Goal: Task Accomplishment & Management: Use online tool/utility

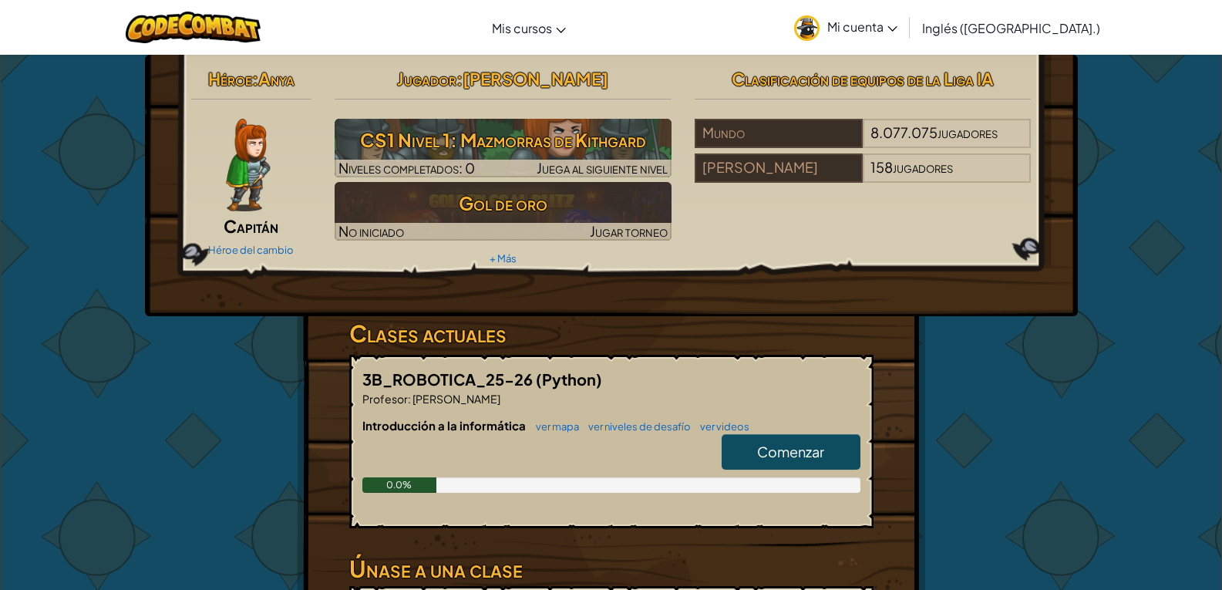
click at [1131, 188] on div "Héroe : Anya Capitán Héroe del cambio Jugador : Jonathan López Rivera CS1 Nivel…" at bounding box center [611, 403] width 1222 height 699
click at [835, 471] on div "Comenzar" at bounding box center [783, 455] width 154 height 43
click at [826, 455] on link "Comenzar" at bounding box center [790, 451] width 139 height 35
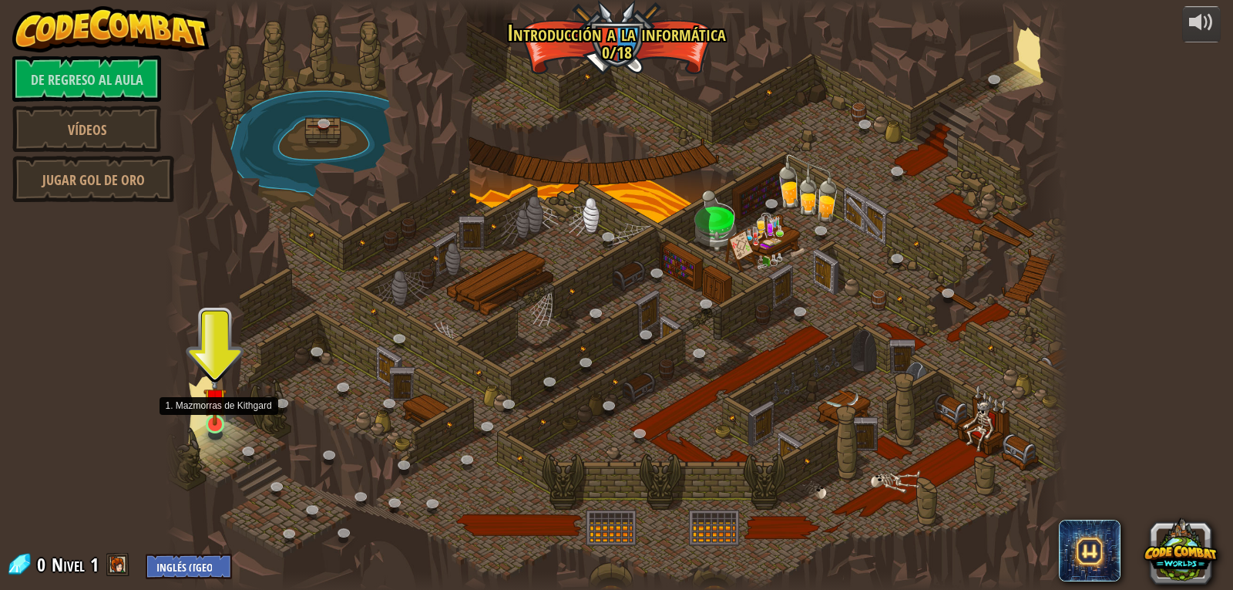
click at [206, 419] on img at bounding box center [214, 399] width 23 height 52
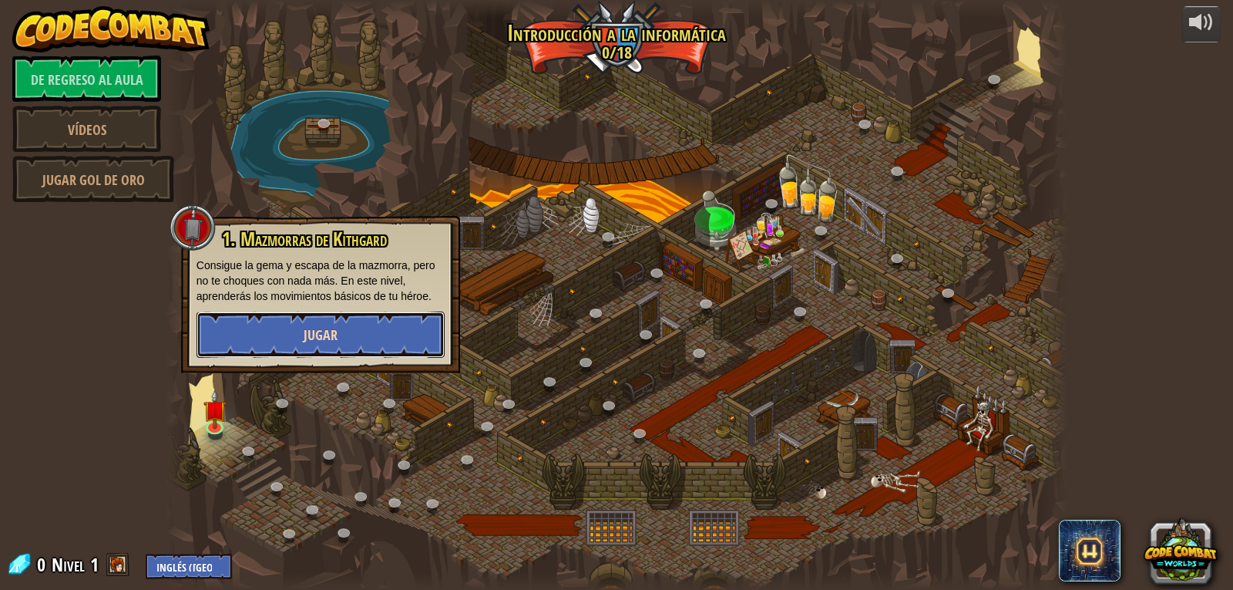
click at [278, 328] on button "Jugar" at bounding box center [321, 334] width 248 height 46
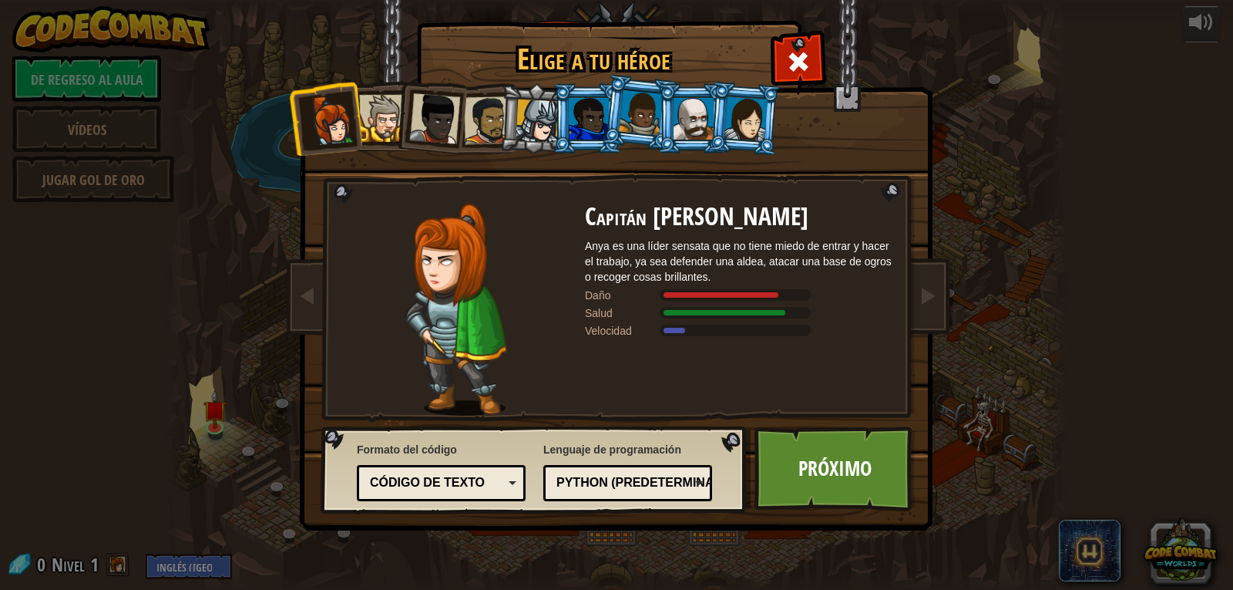
click at [592, 122] on div at bounding box center [589, 119] width 40 height 42
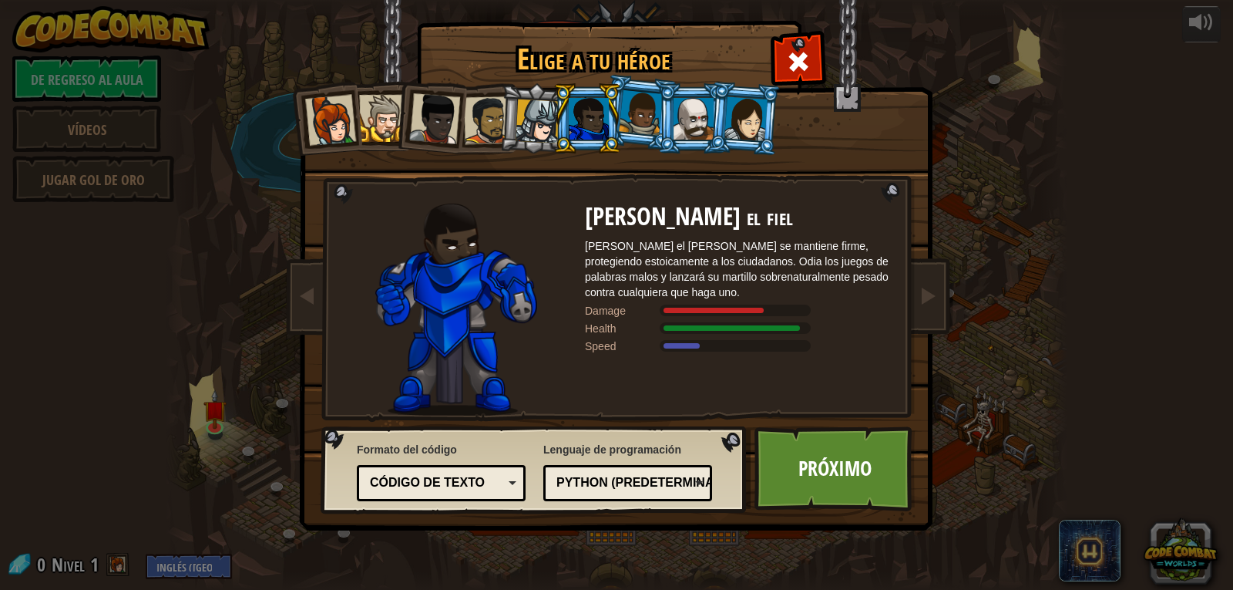
click at [546, 97] on li at bounding box center [535, 119] width 73 height 74
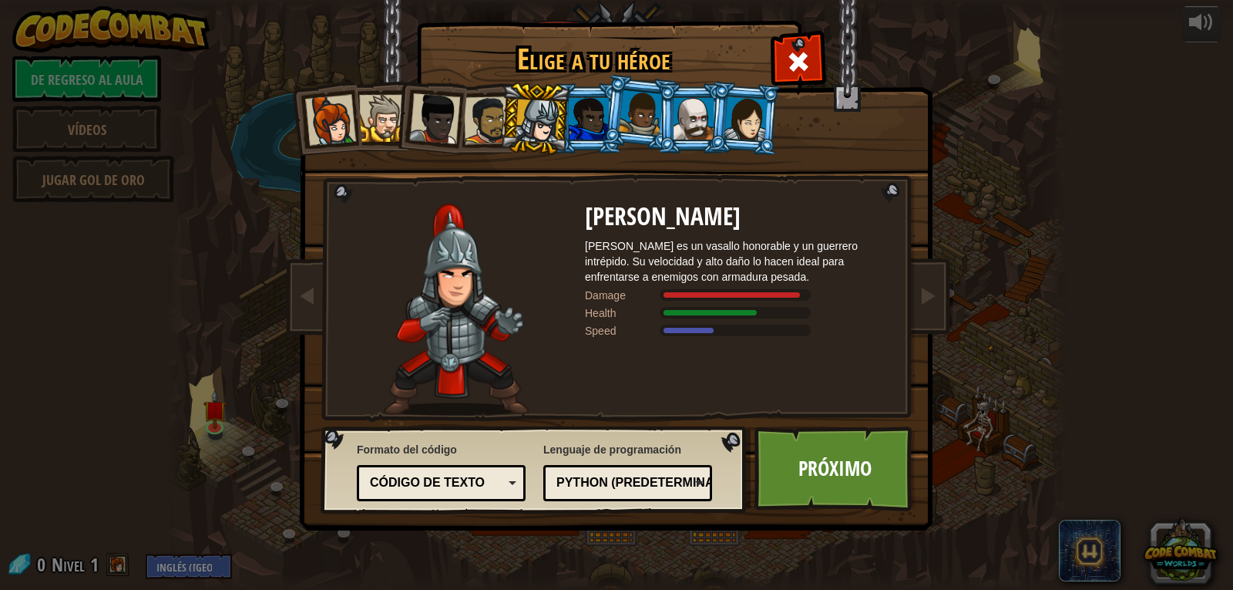
click at [481, 112] on div at bounding box center [488, 120] width 48 height 48
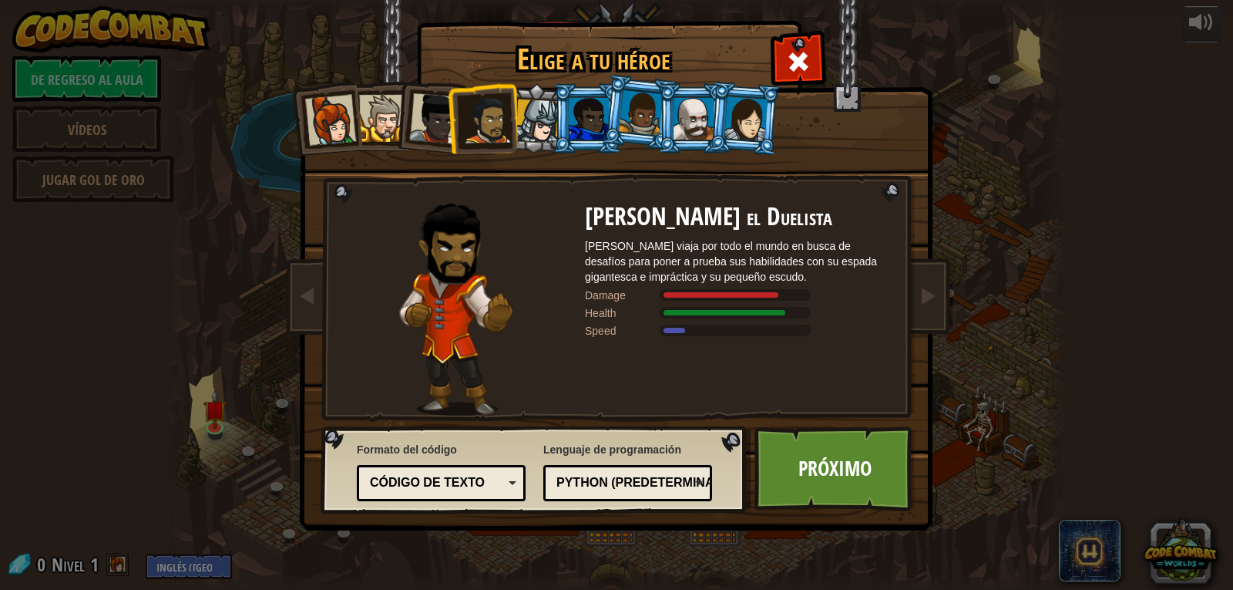
click at [385, 116] on div at bounding box center [382, 118] width 47 height 47
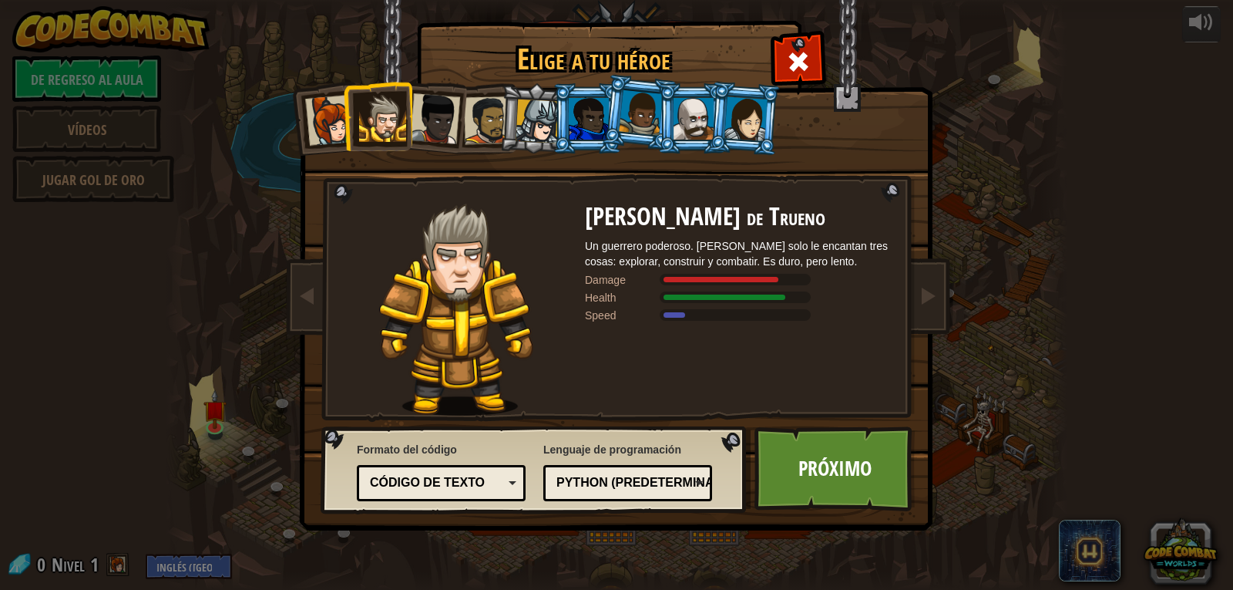
drag, startPoint x: 663, startPoint y: 119, endPoint x: 687, endPoint y: 113, distance: 25.6
click at [671, 116] on li at bounding box center [691, 118] width 69 height 70
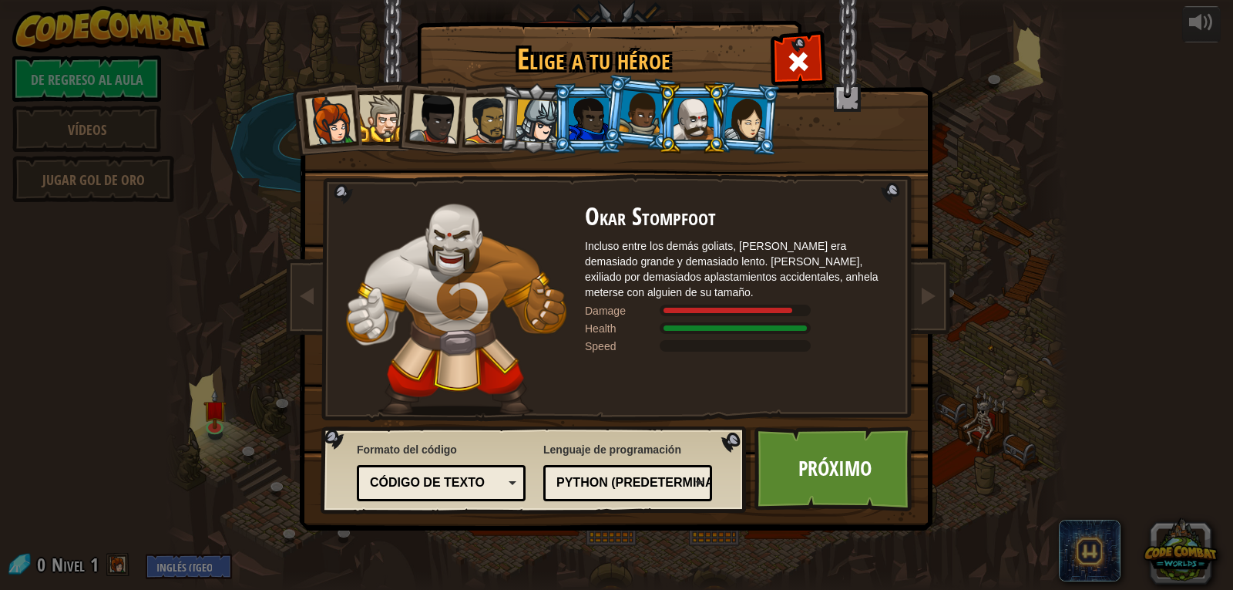
click at [748, 129] on div at bounding box center [745, 118] width 43 height 44
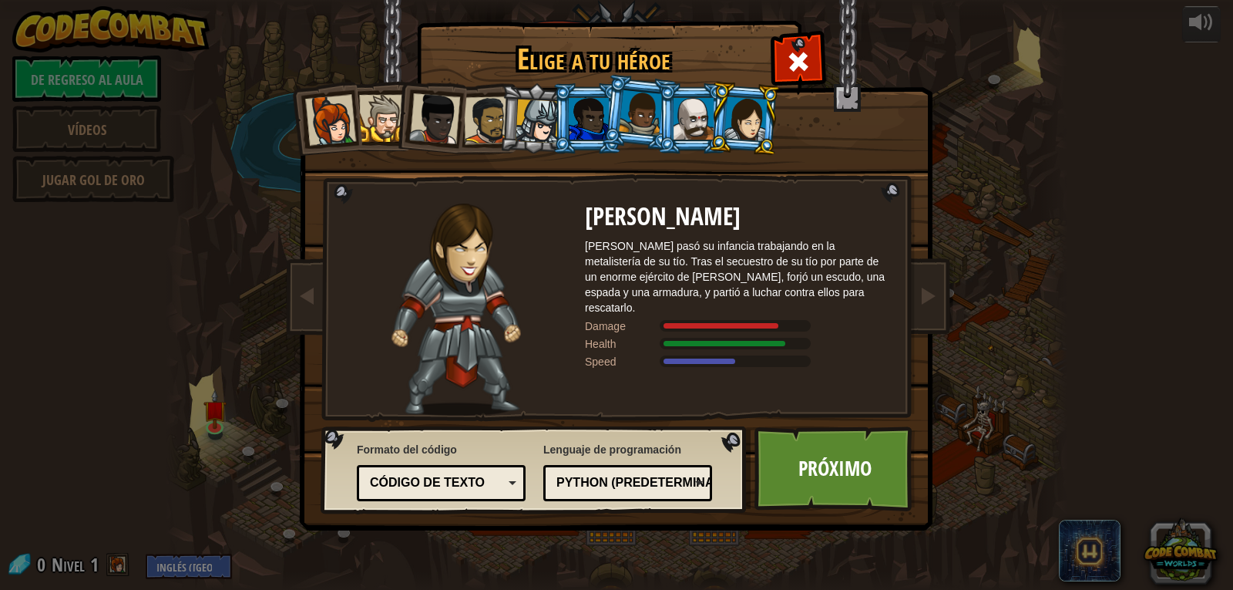
click at [691, 120] on div at bounding box center [694, 119] width 40 height 42
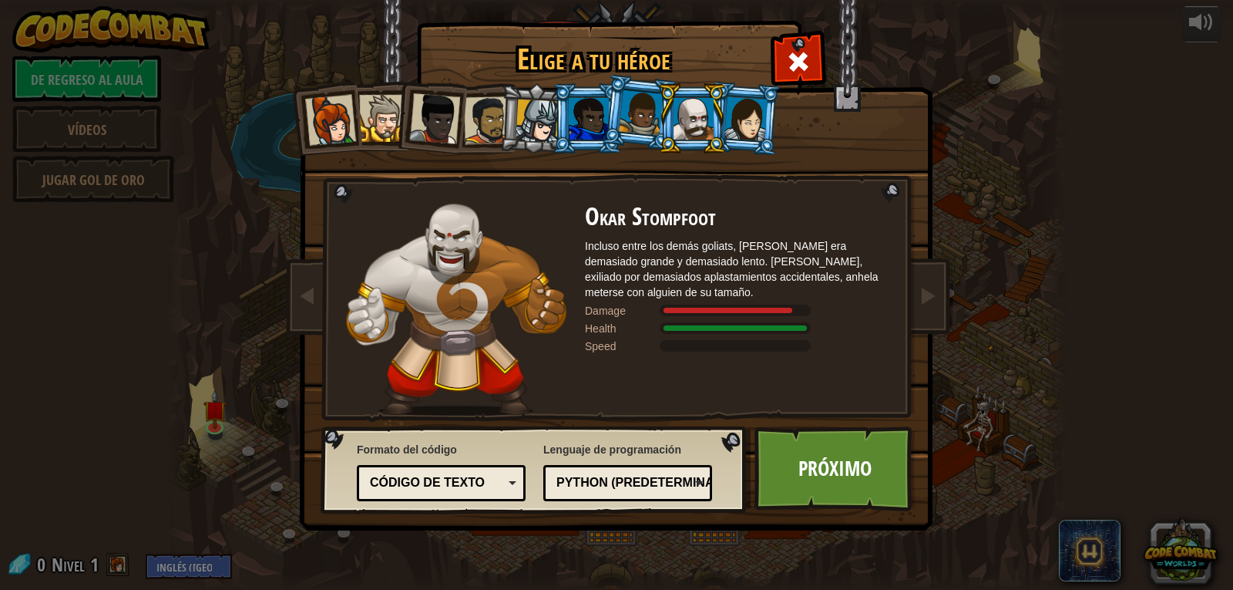
click at [642, 112] on div at bounding box center [641, 112] width 44 height 45
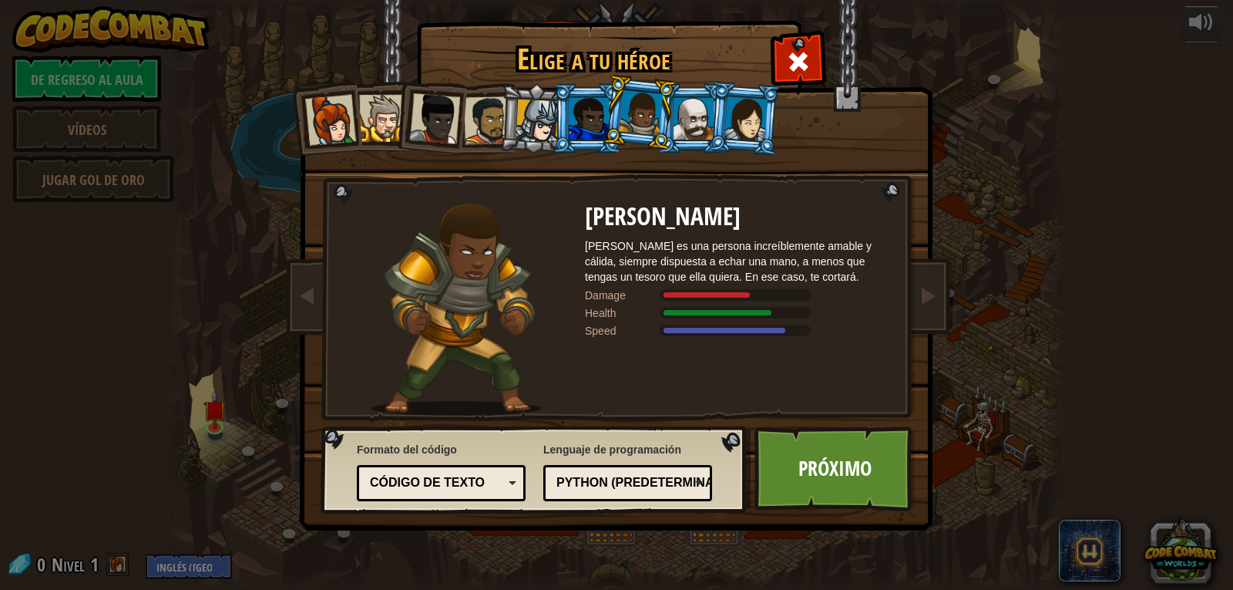
click at [591, 118] on div at bounding box center [589, 119] width 40 height 42
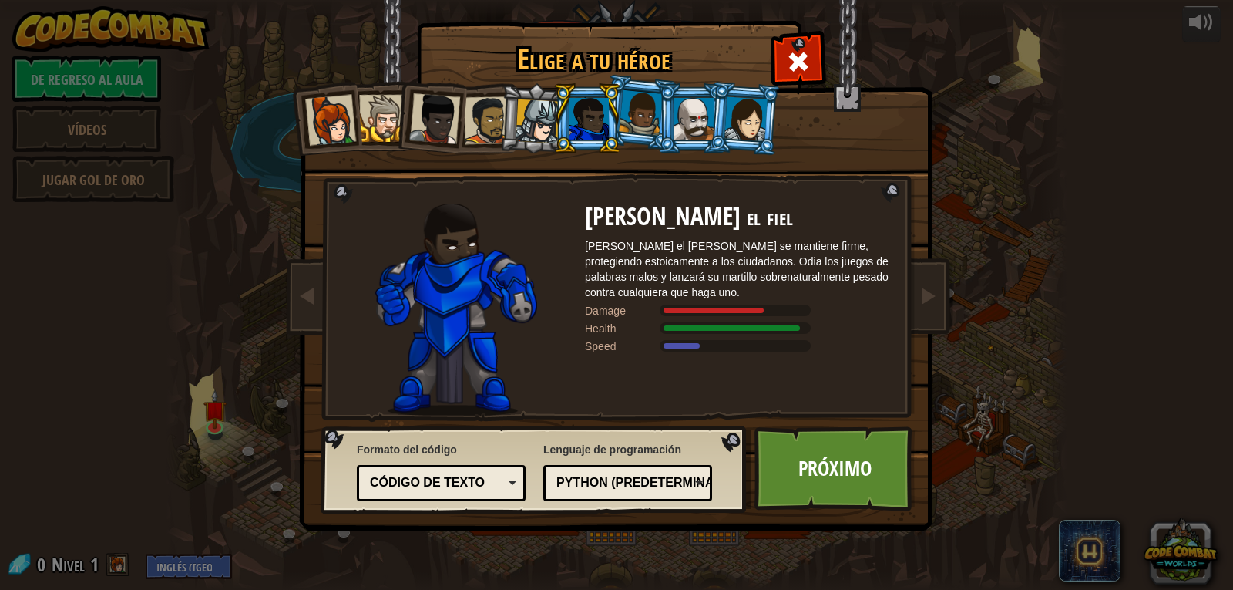
click at [550, 125] on div at bounding box center [538, 121] width 44 height 44
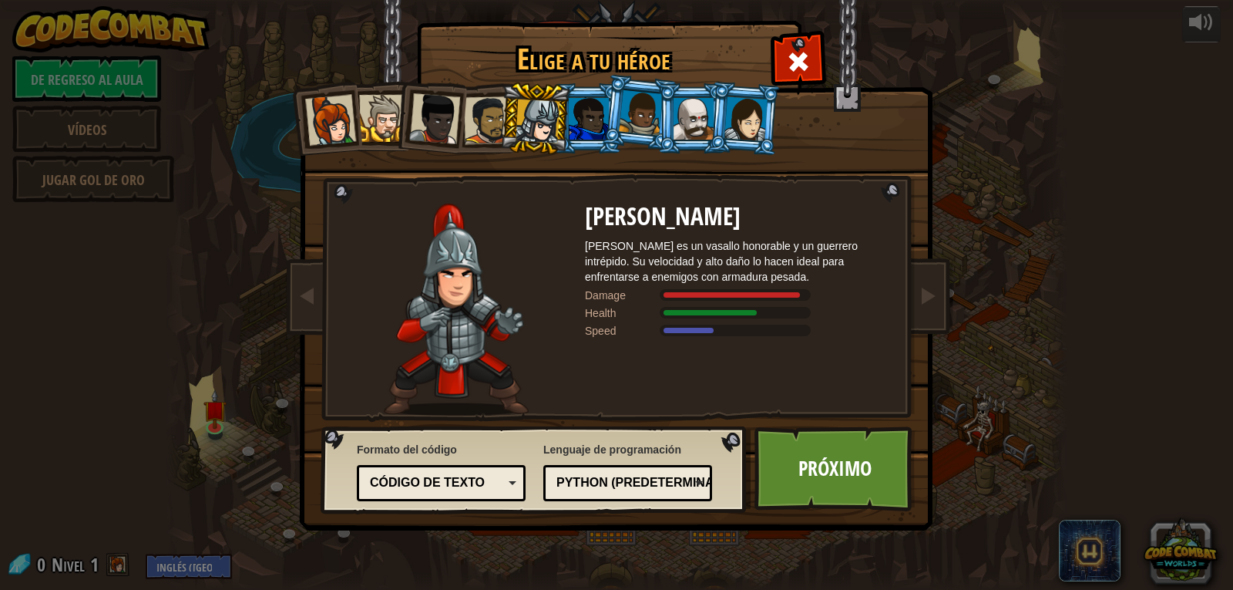
click at [485, 126] on div at bounding box center [488, 120] width 48 height 48
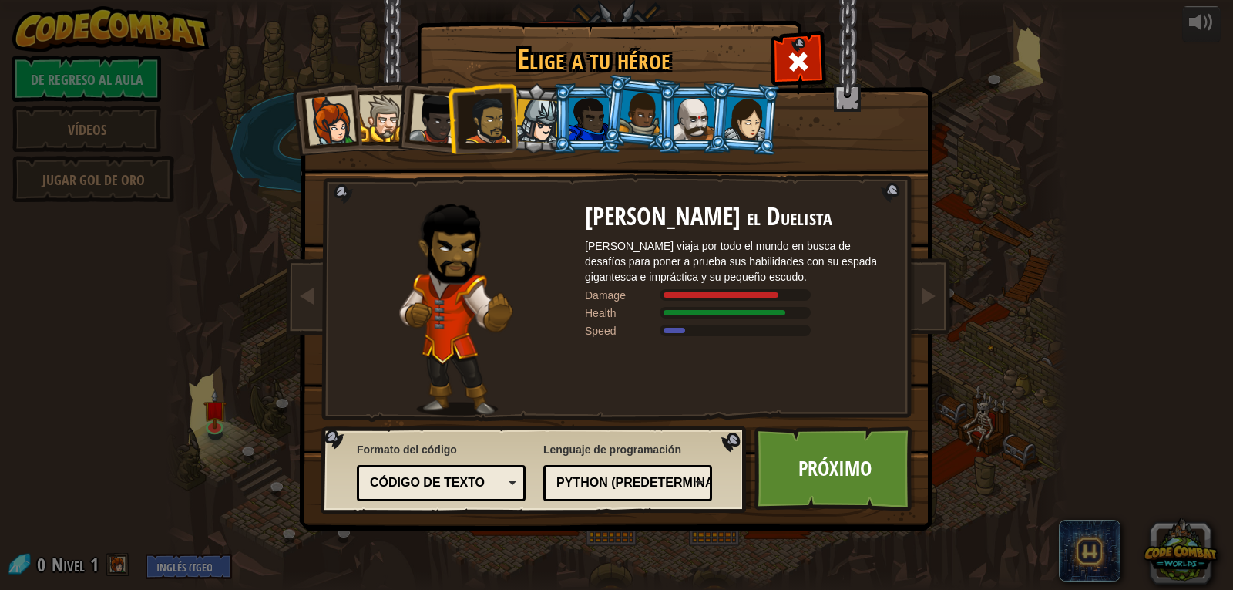
click at [439, 123] on div at bounding box center [434, 118] width 51 height 51
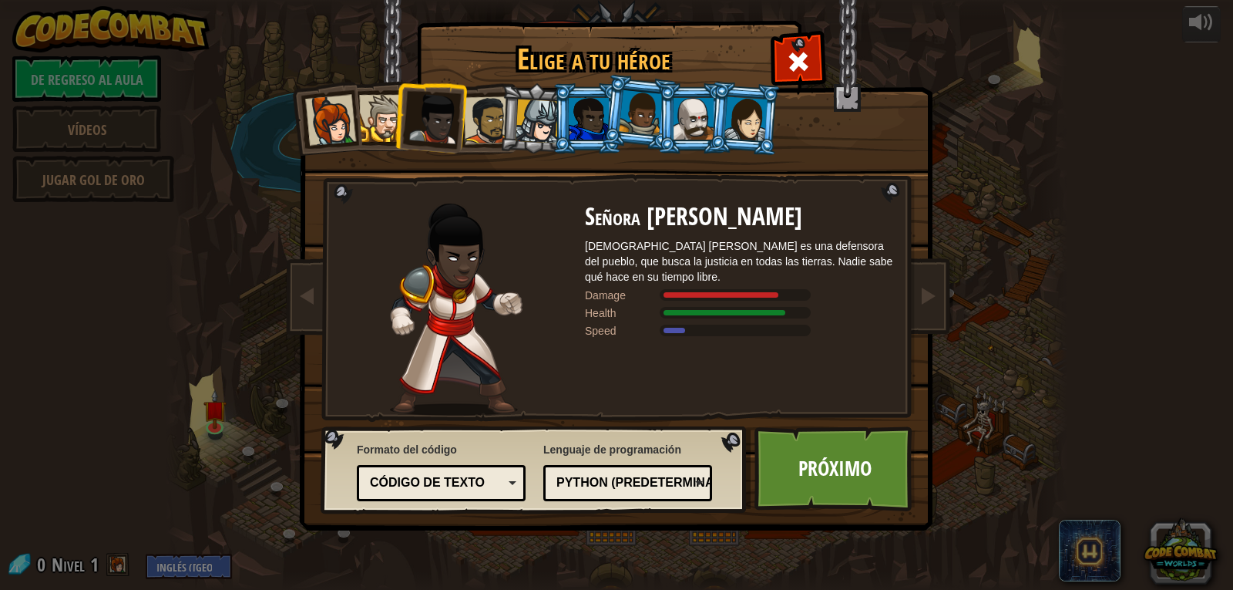
click at [392, 125] on div at bounding box center [382, 118] width 47 height 47
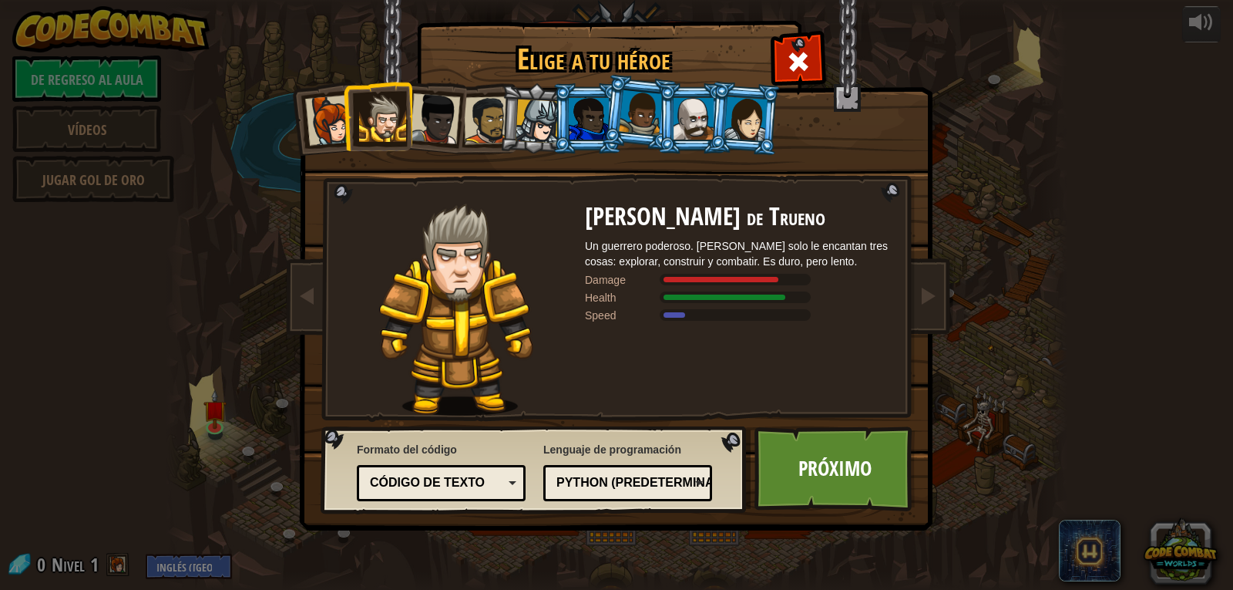
click at [336, 114] on div at bounding box center [330, 120] width 51 height 51
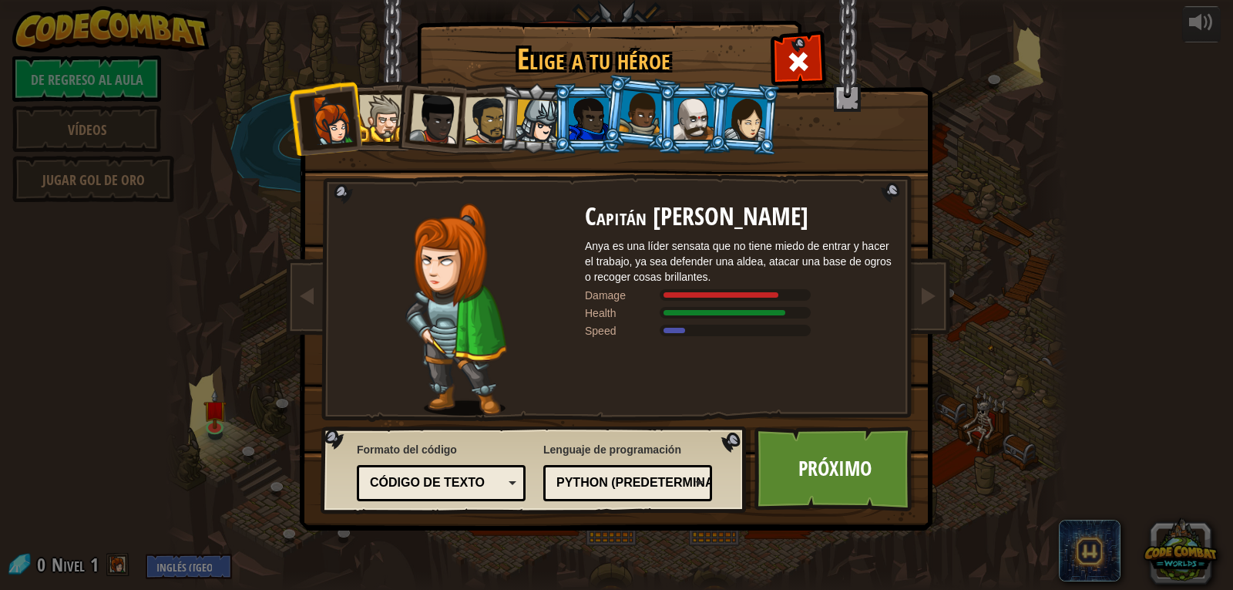
click at [591, 130] on div at bounding box center [589, 119] width 40 height 42
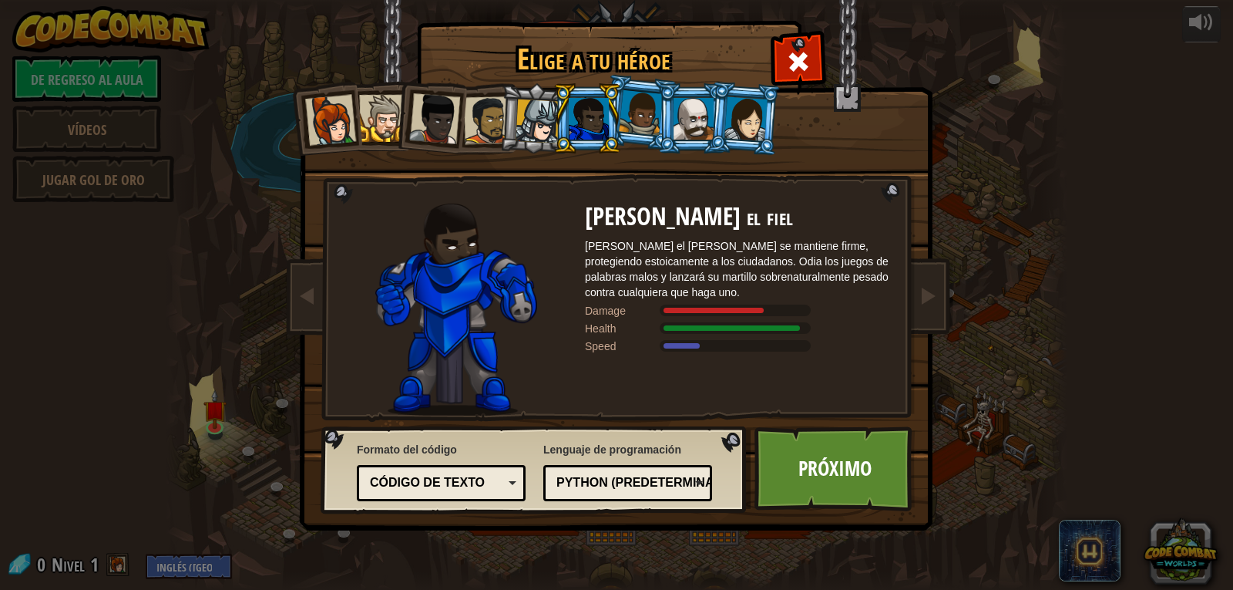
click at [633, 126] on div at bounding box center [641, 112] width 44 height 45
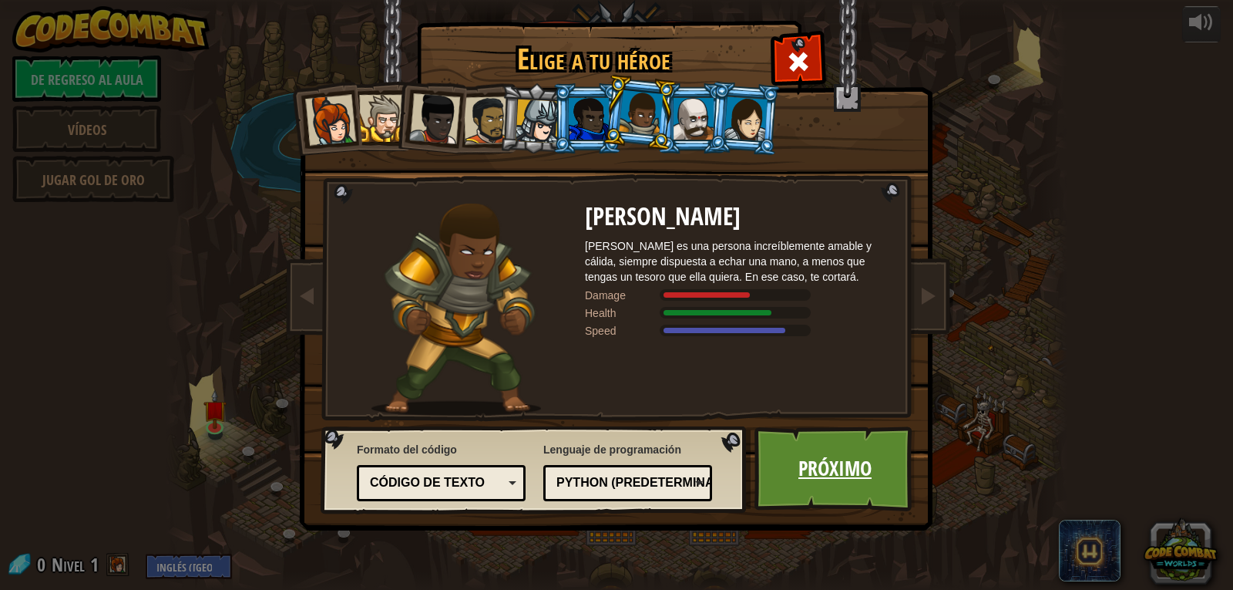
click at [876, 481] on link "Próximo" at bounding box center [835, 468] width 161 height 85
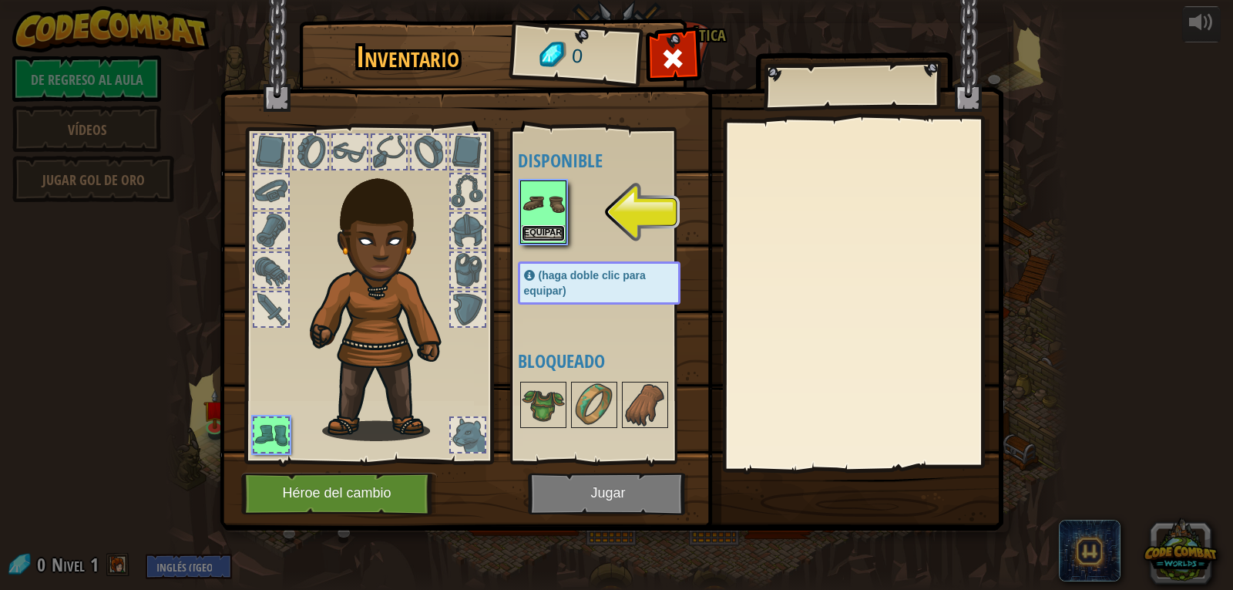
click at [539, 231] on font "Equipar" at bounding box center [543, 231] width 38 height 9
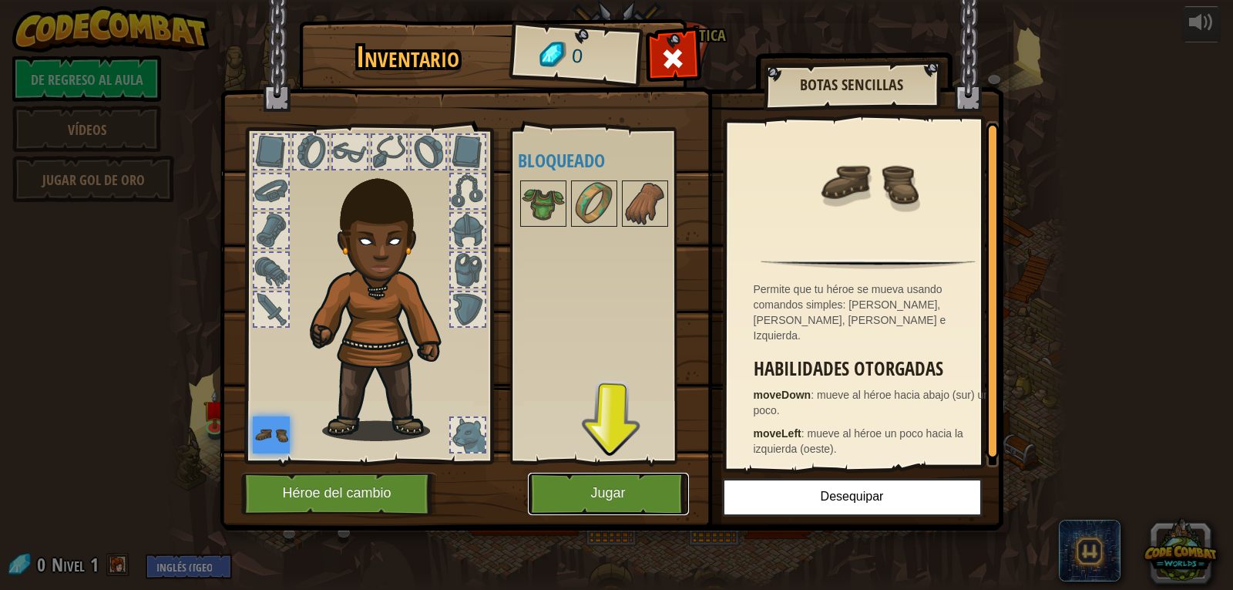
click at [620, 496] on font "Jugar" at bounding box center [607, 493] width 35 height 15
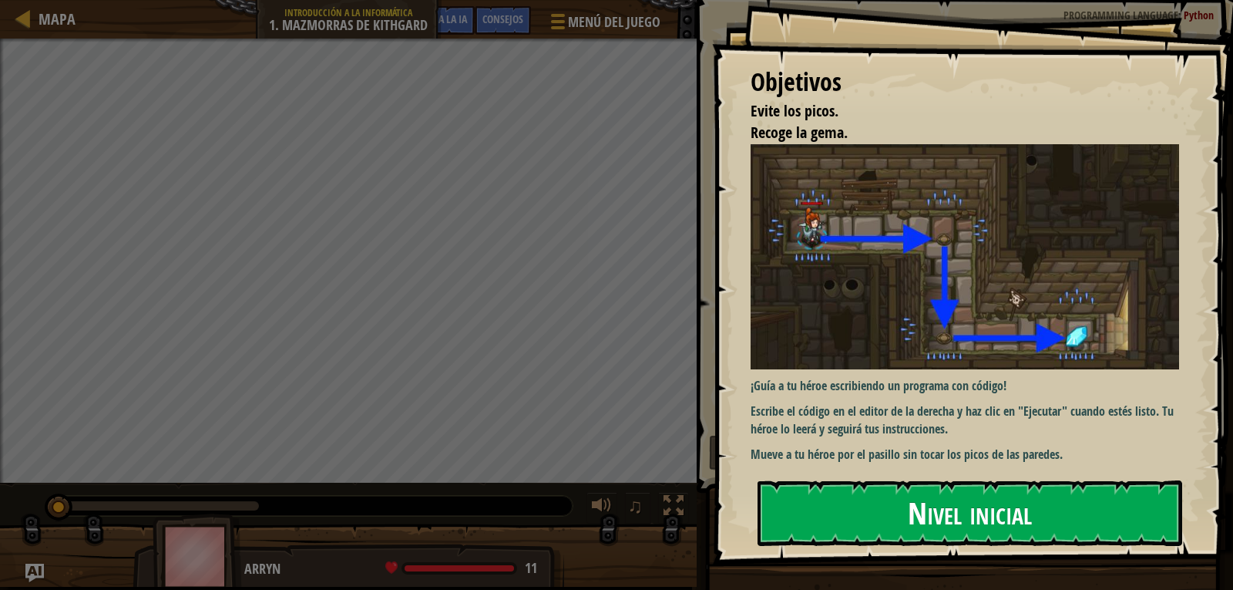
click at [850, 499] on button "Nivel inicial" at bounding box center [970, 512] width 425 height 65
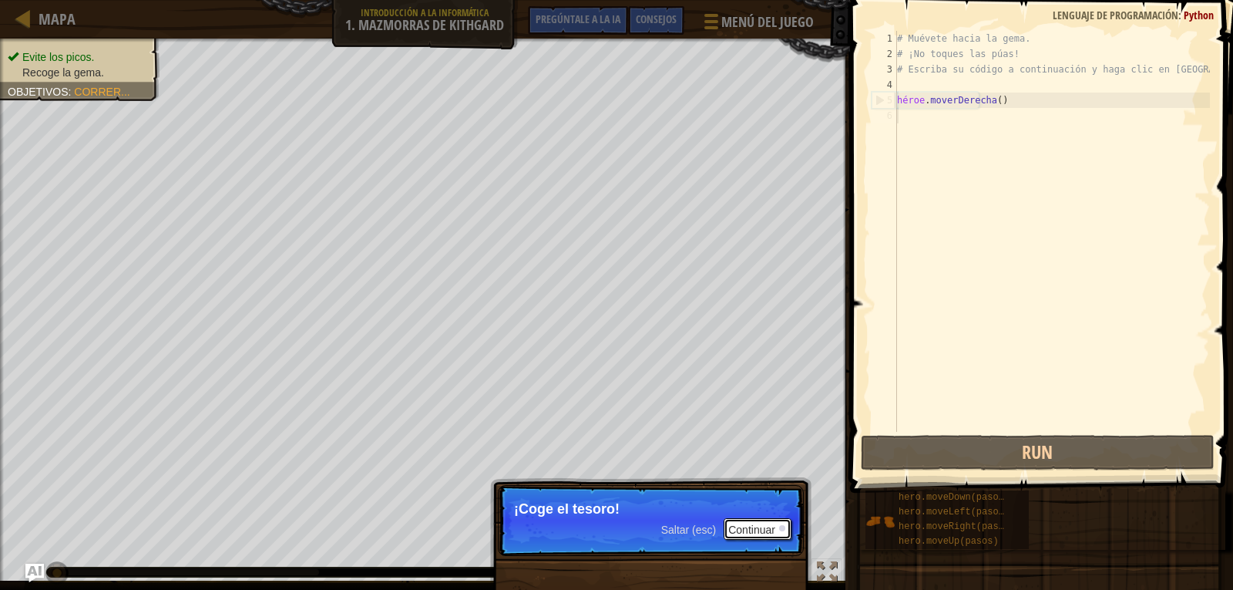
click at [765, 527] on font "Continuar" at bounding box center [751, 529] width 47 height 12
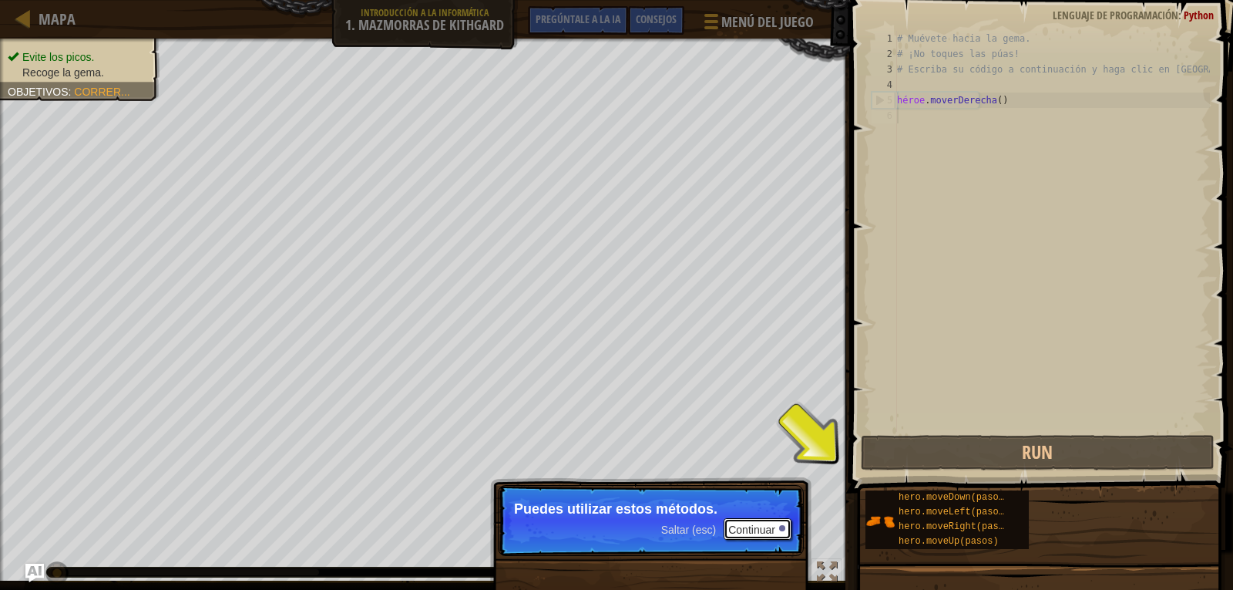
click at [775, 519] on button "Continuar" at bounding box center [758, 529] width 68 height 22
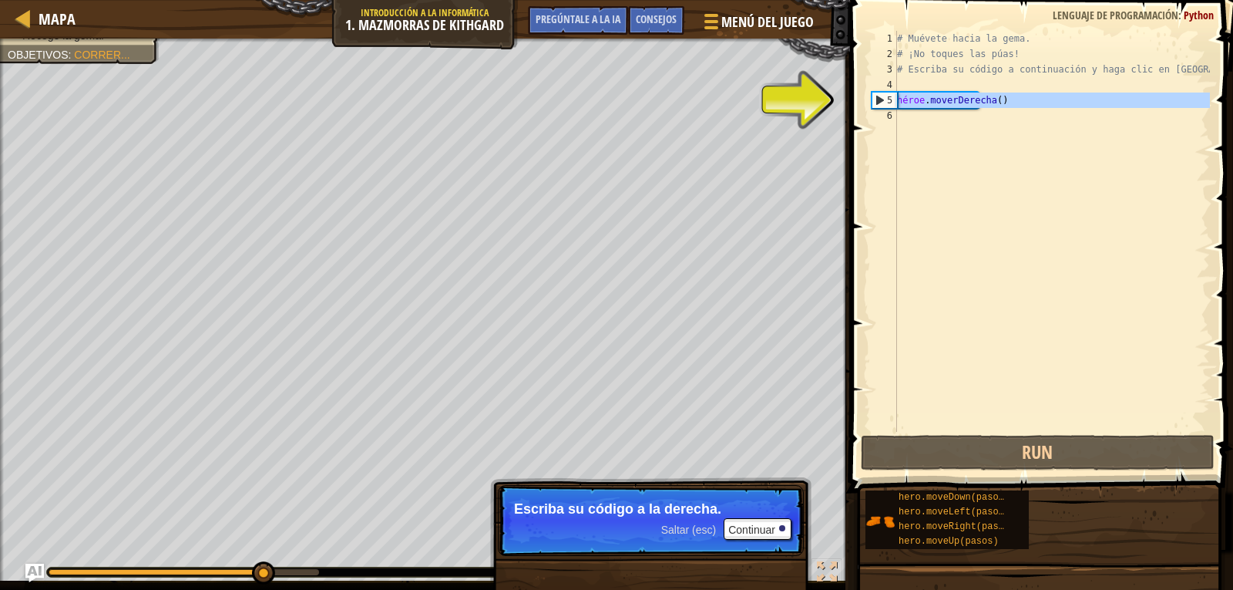
click at [882, 99] on div "5" at bounding box center [884, 99] width 25 height 15
click at [875, 100] on div "5" at bounding box center [884, 99] width 25 height 15
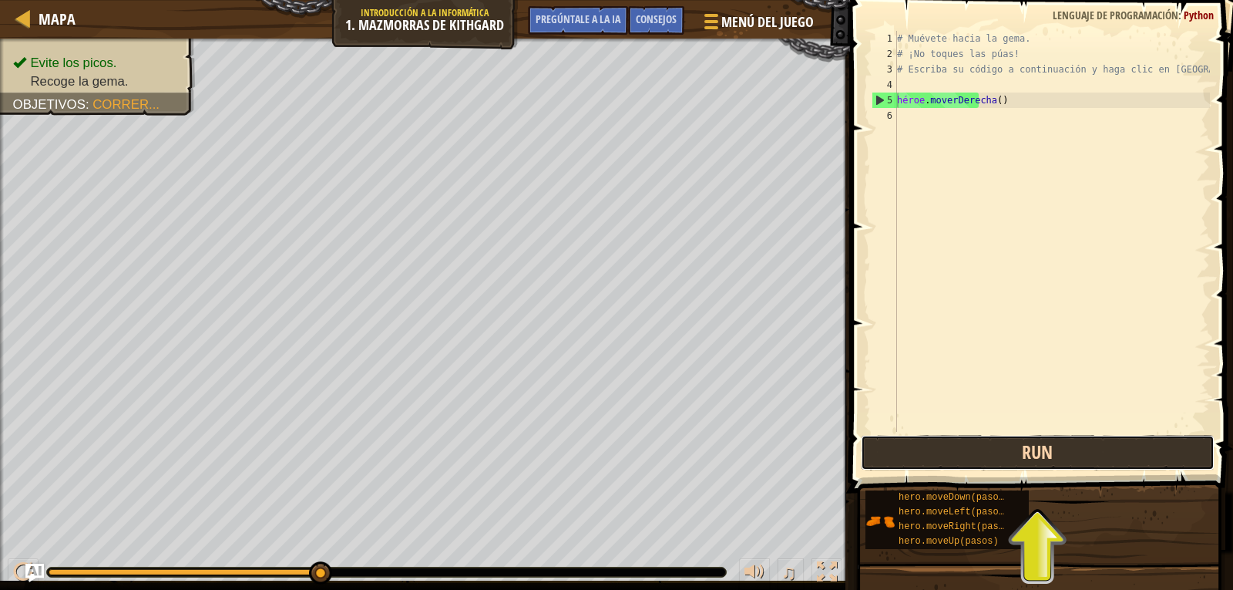
click at [967, 447] on button "Run" at bounding box center [1038, 452] width 354 height 35
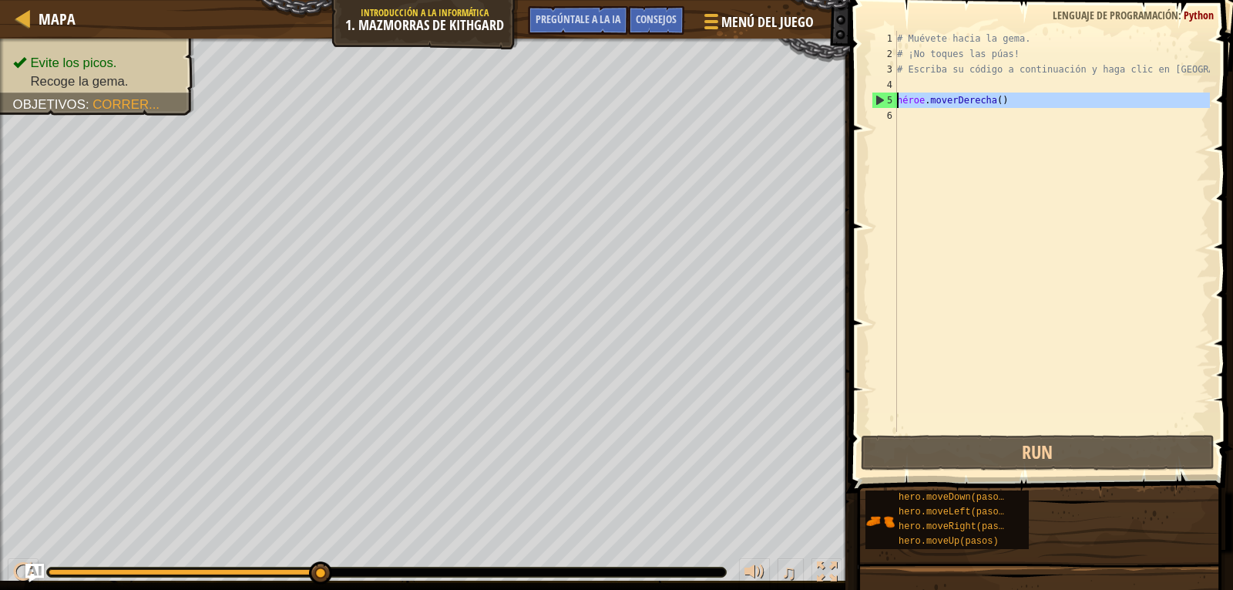
click at [879, 93] on div "5" at bounding box center [884, 99] width 25 height 15
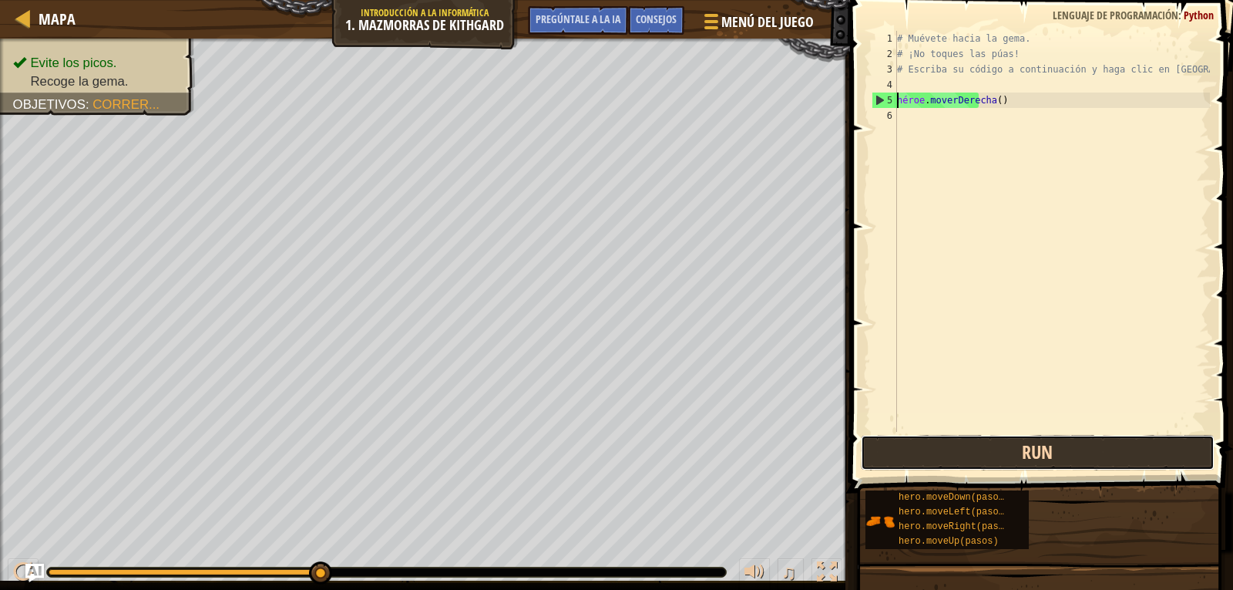
click at [952, 455] on button "Run" at bounding box center [1038, 452] width 354 height 35
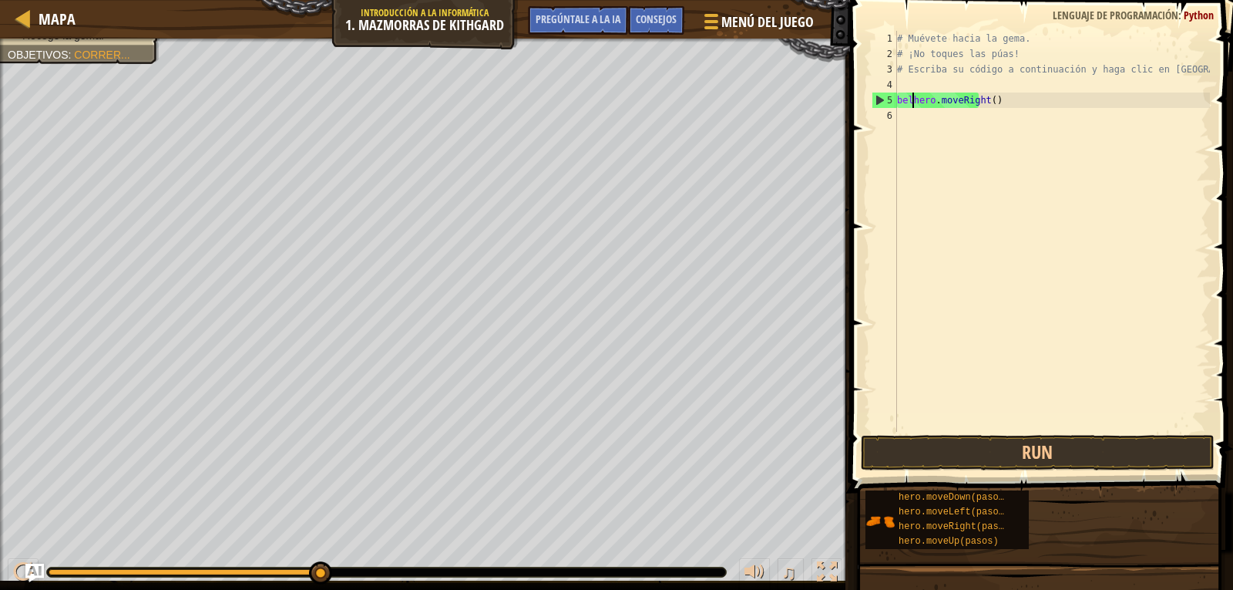
scroll to position [7, 2]
type textarea "belowhero.moveRight()"
click at [983, 441] on button "Run" at bounding box center [1038, 452] width 354 height 35
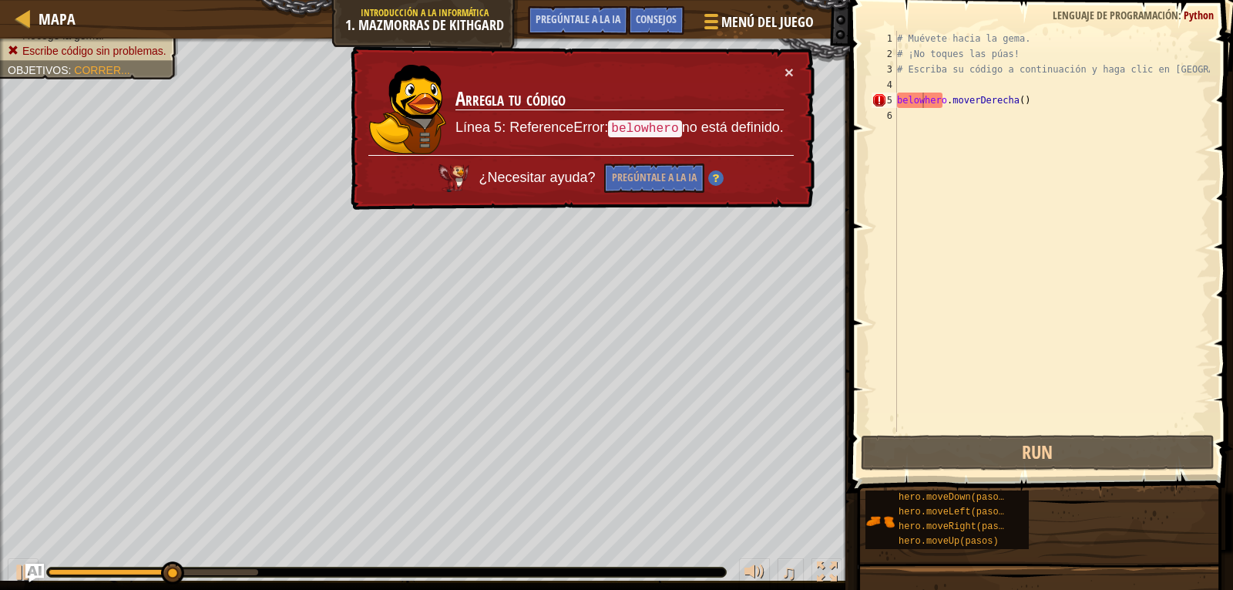
click at [664, 129] on code "belowhero" at bounding box center [644, 128] width 73 height 17
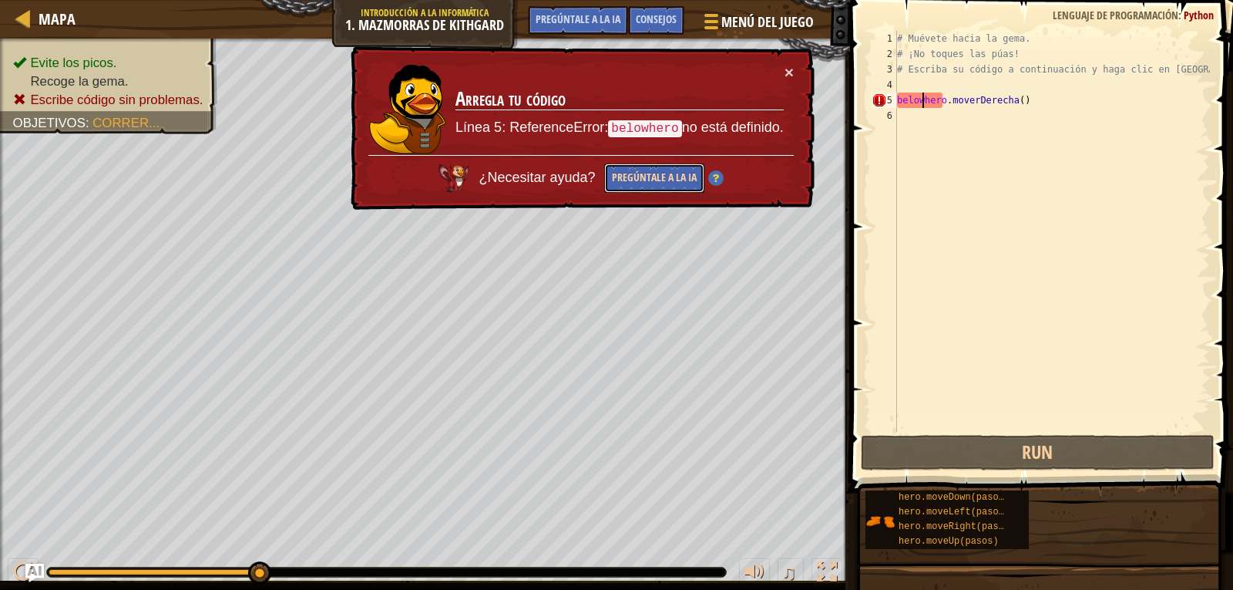
click at [679, 167] on button "Pregúntale a la IA" at bounding box center [654, 178] width 100 height 30
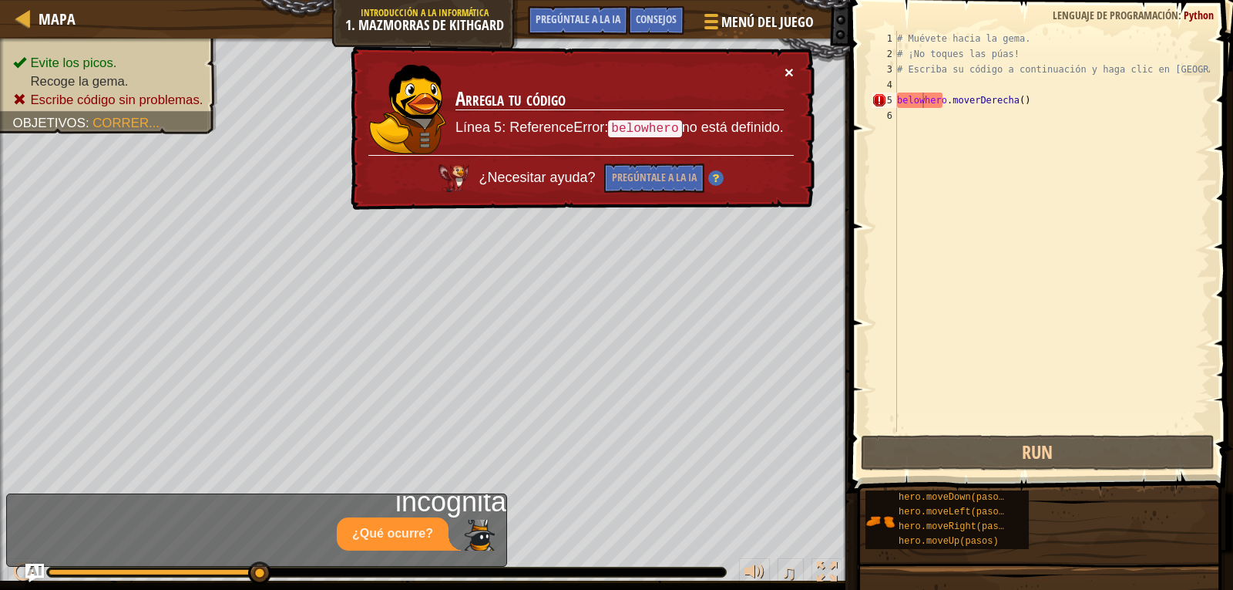
click at [788, 72] on font "×" at bounding box center [789, 72] width 9 height 18
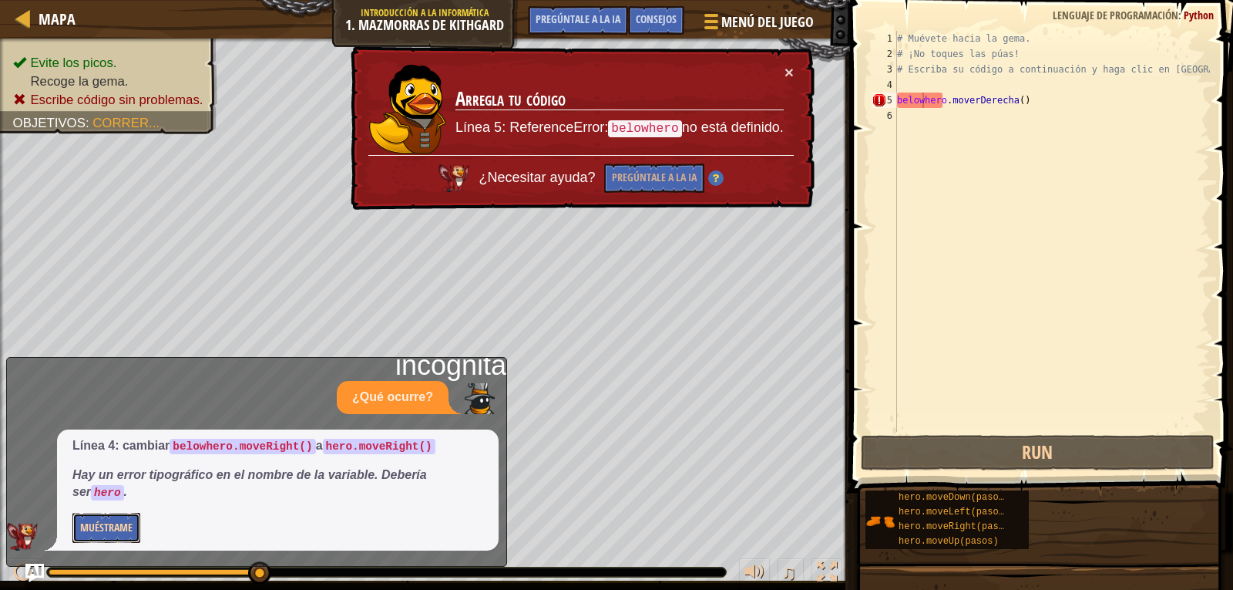
click at [110, 531] on font "Muéstrame" at bounding box center [106, 526] width 52 height 15
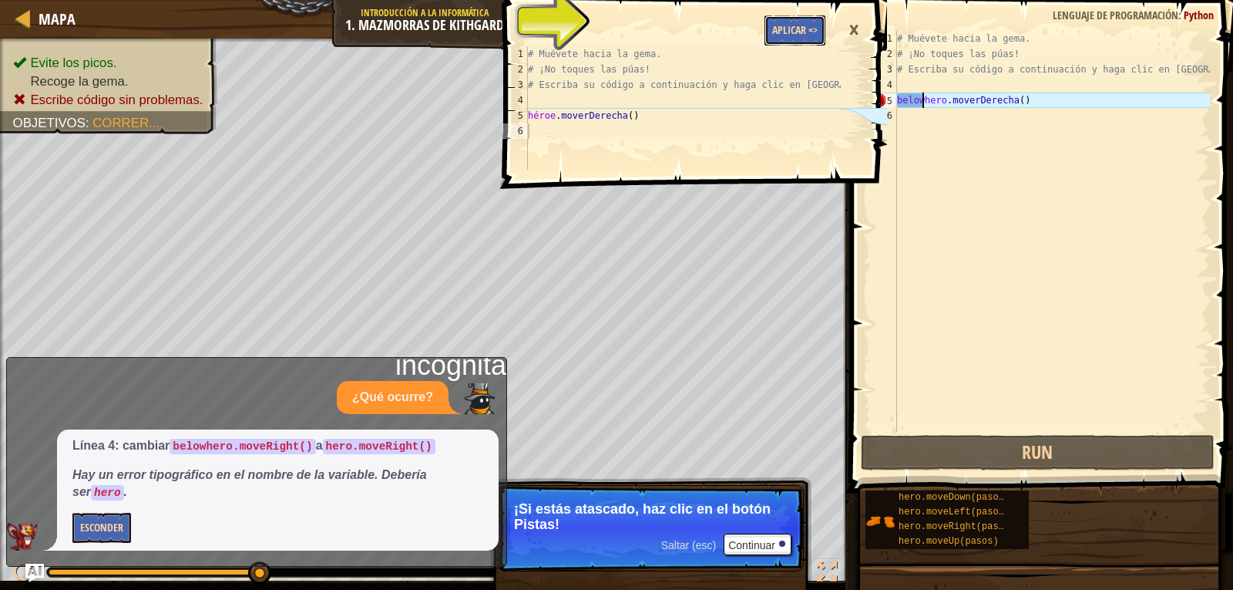
click at [785, 25] on font "Aplicar =>" at bounding box center [794, 29] width 45 height 15
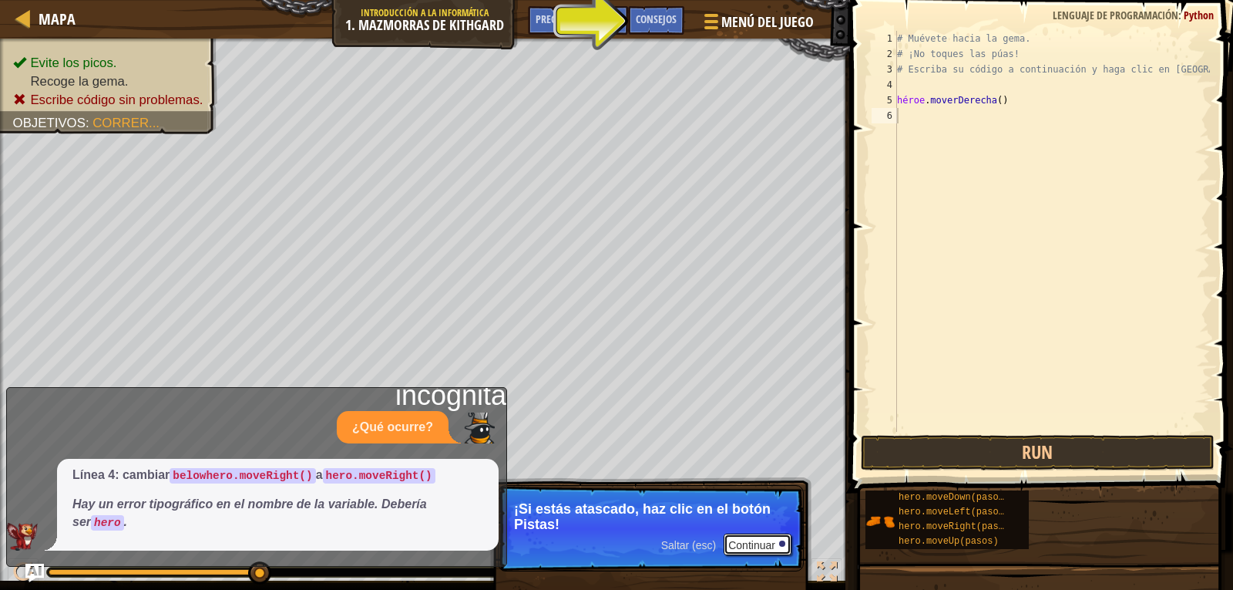
click at [744, 541] on font "Continuar" at bounding box center [751, 545] width 47 height 12
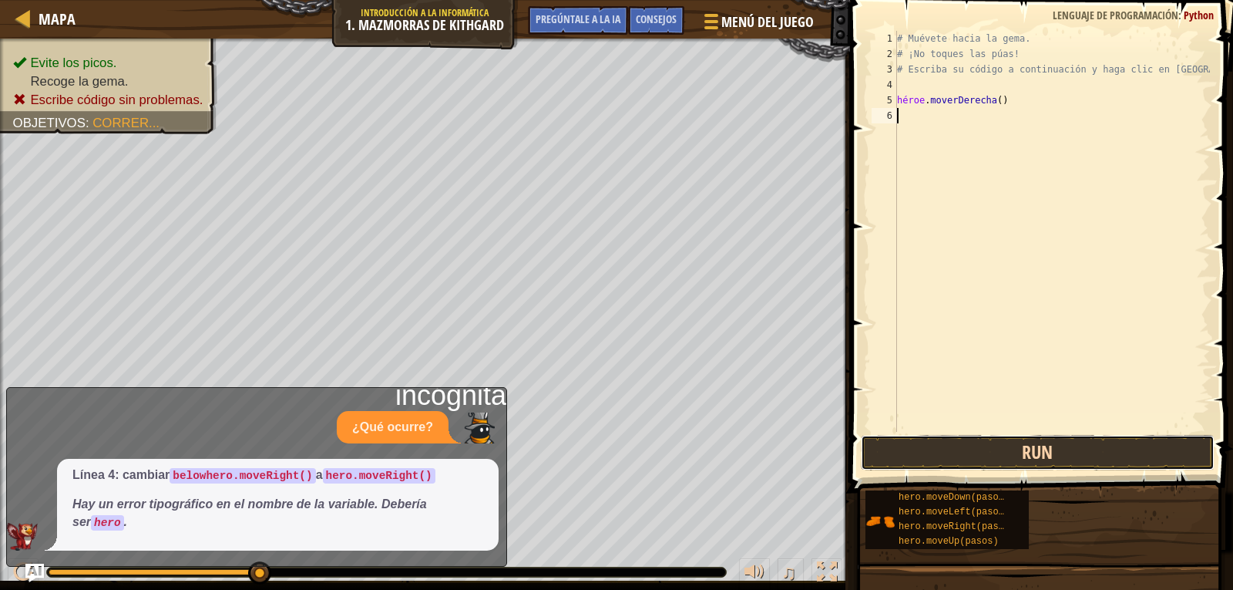
click at [972, 450] on button "Run" at bounding box center [1038, 452] width 354 height 35
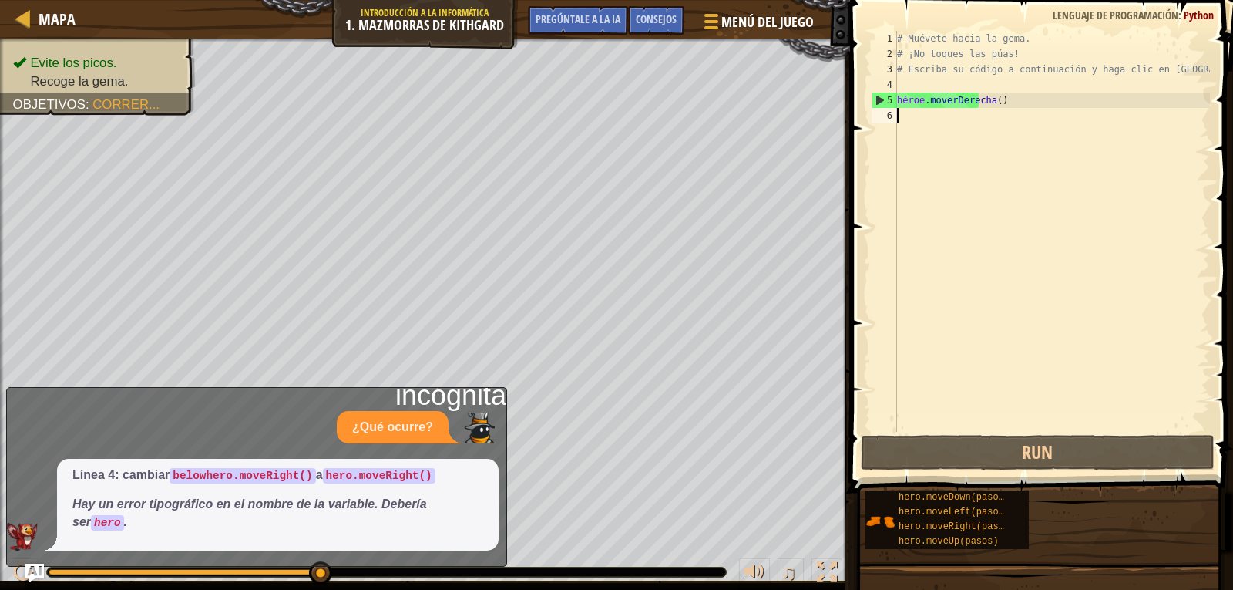
type textarea "b"
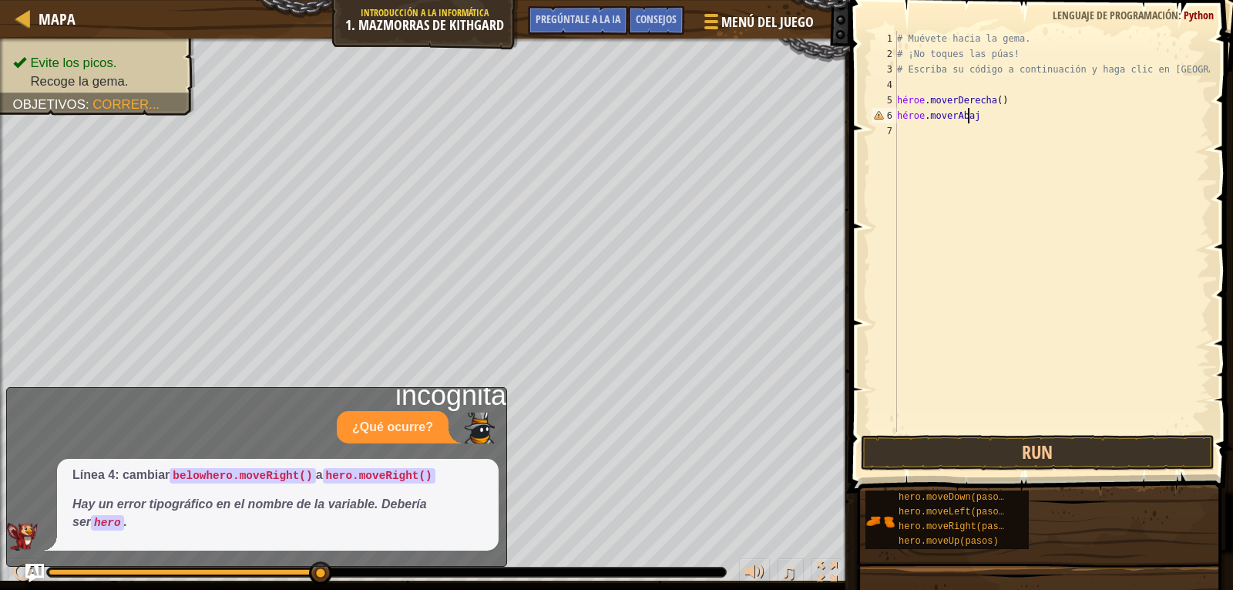
scroll to position [7, 5]
type textarea "hero.moverAbajo"
drag, startPoint x: 1014, startPoint y: 459, endPoint x: 1011, endPoint y: 445, distance: 13.5
click at [1014, 459] on button "Run" at bounding box center [1038, 452] width 354 height 35
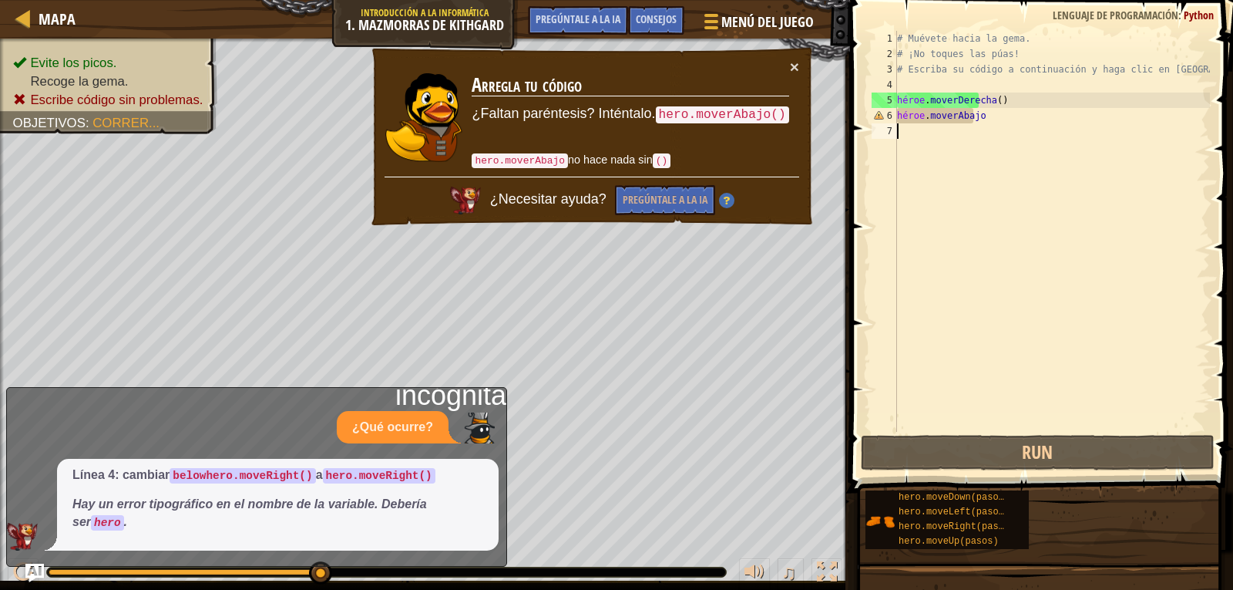
click at [962, 153] on div "# Muévete hacia la gema. # ¡No toques las púas! # Escriba su código a continuac…" at bounding box center [1052, 247] width 316 height 432
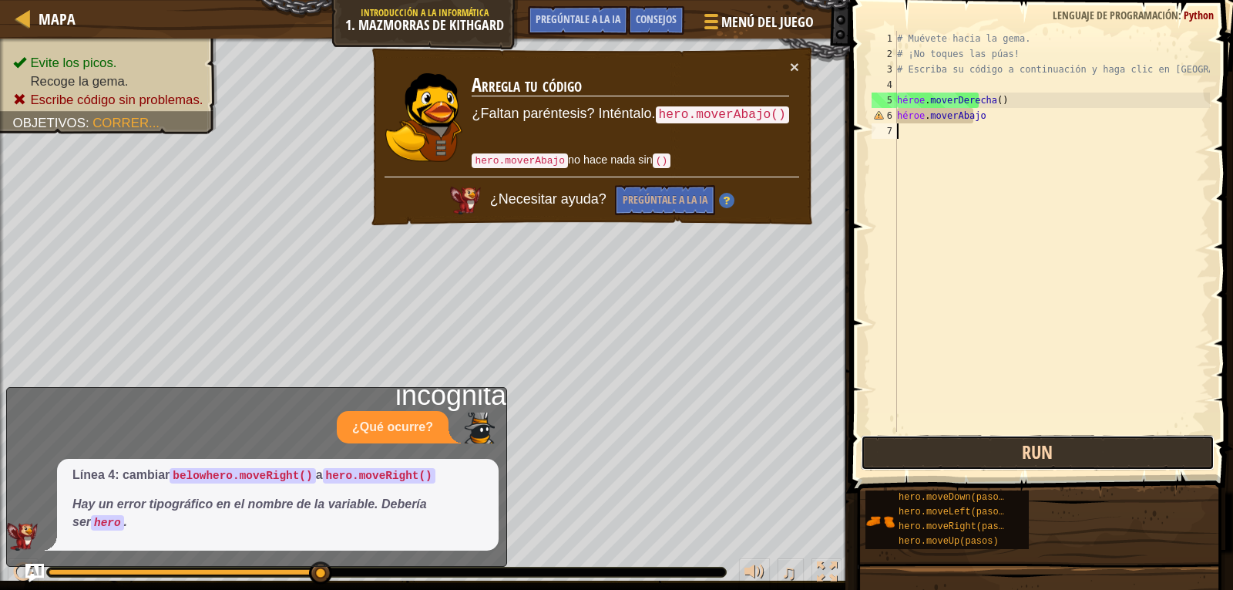
click at [998, 467] on button "Run" at bounding box center [1038, 452] width 354 height 35
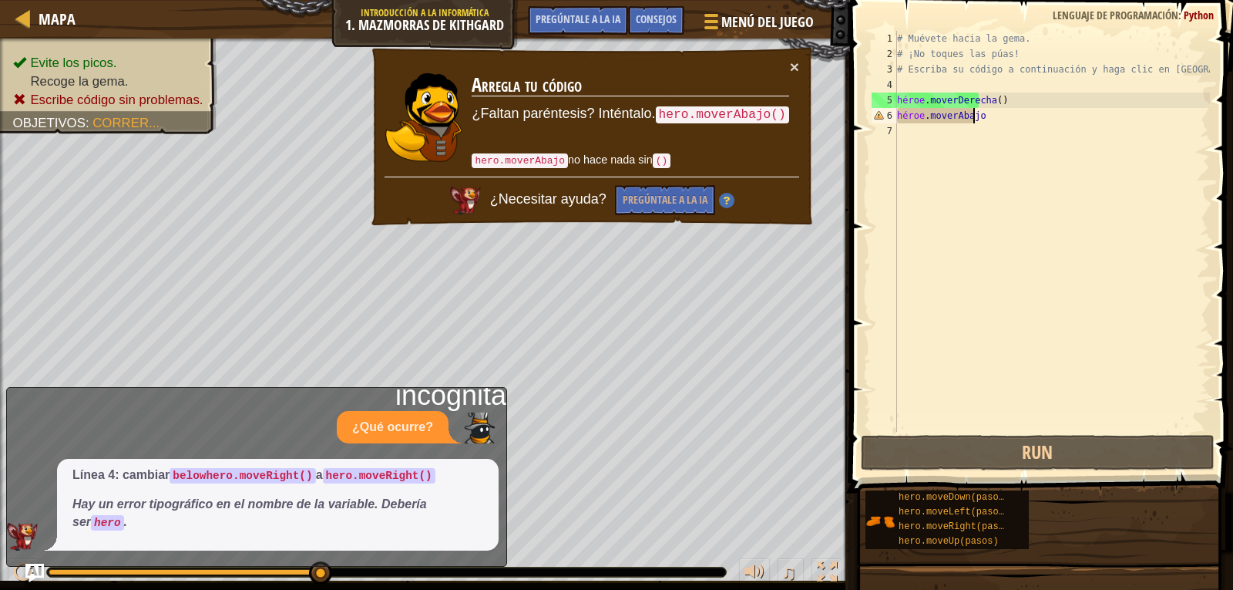
click at [1022, 111] on div "# Muévete hacia la gema. # ¡No toques las púas! # Escriba su código a continuac…" at bounding box center [1052, 247] width 316 height 432
type textarea "hero.moverAbajo"
click at [1020, 115] on div "# Muévete hacia la gema. # ¡No toques las púas! # Escriba su código a continuac…" at bounding box center [1052, 247] width 316 height 432
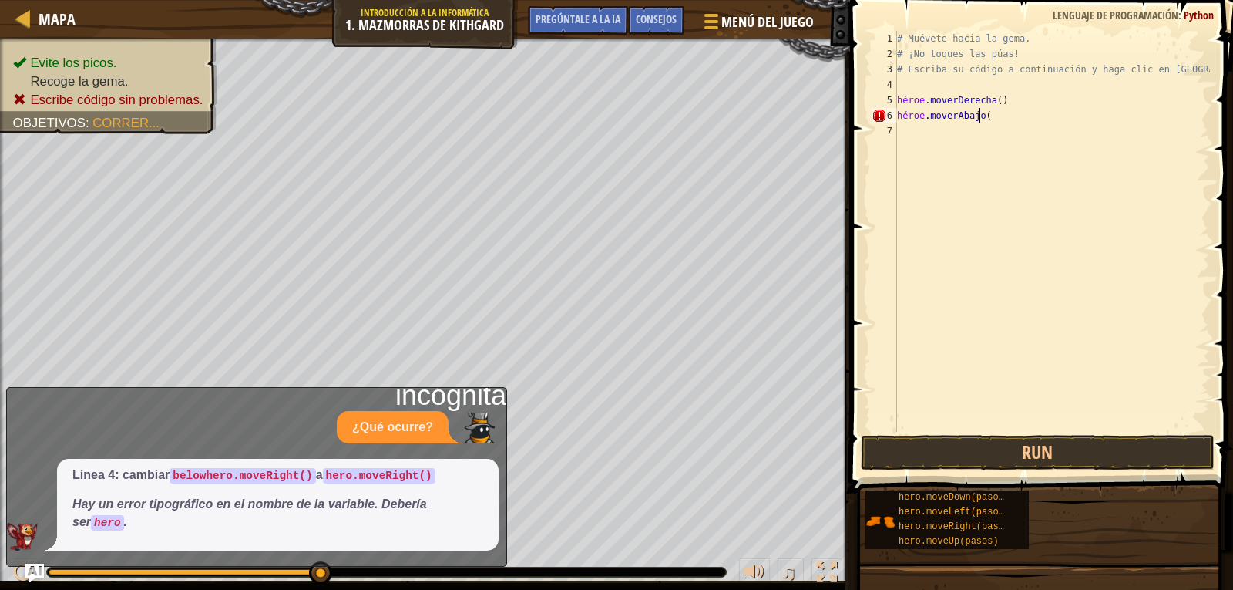
scroll to position [7, 6]
type textarea "hero.moverAbajo()"
click at [1009, 442] on button "Run" at bounding box center [1038, 452] width 354 height 35
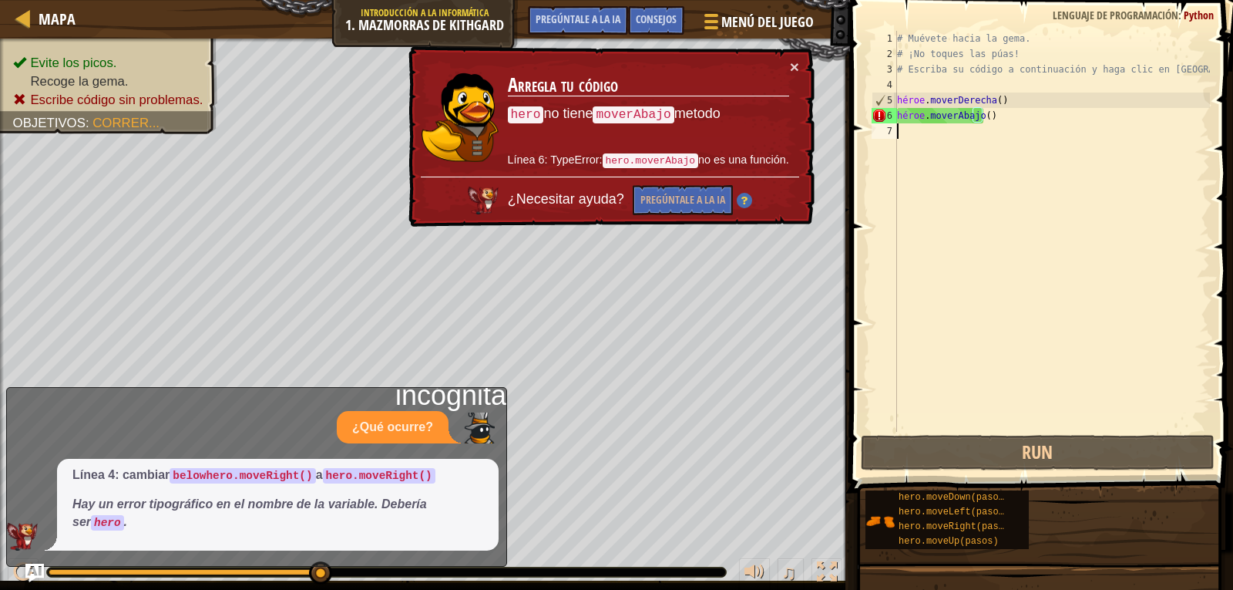
drag, startPoint x: 909, startPoint y: 156, endPoint x: 913, endPoint y: 163, distance: 8.6
click at [913, 163] on div "# Muévete hacia la gema. # ¡No toques las púas! # Escriba su código a continuac…" at bounding box center [1052, 247] width 316 height 432
click at [919, 127] on div "# Muévete hacia la gema. # ¡No toques las púas! # Escriba su código a continuac…" at bounding box center [1052, 247] width 316 height 432
click at [797, 66] on font "×" at bounding box center [796, 70] width 10 height 18
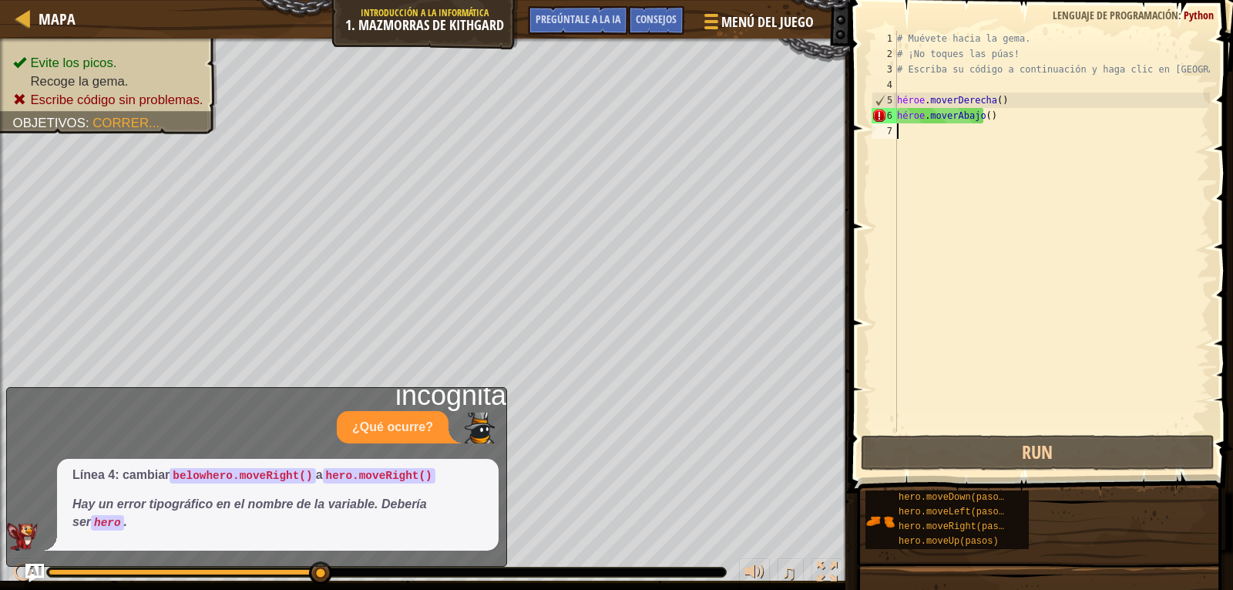
click at [923, 294] on div "# Muévete hacia la gema. # ¡No toques las púas! # Escriba su código a continuac…" at bounding box center [1052, 247] width 316 height 432
click at [988, 126] on div "# Muévete hacia la gema. # ¡No toques las púas! # Escriba su código a continuac…" at bounding box center [1052, 247] width 316 height 432
click at [1038, 110] on div "# Muévete hacia la gema. # ¡No toques las púas! # Escriba su código a continuac…" at bounding box center [1052, 247] width 316 height 432
type textarea "hero.moverAbajo()"
click at [967, 153] on div "# Muévete hacia la gema. # ¡No toques las púas! # Escriba su código a continuac…" at bounding box center [1052, 247] width 316 height 432
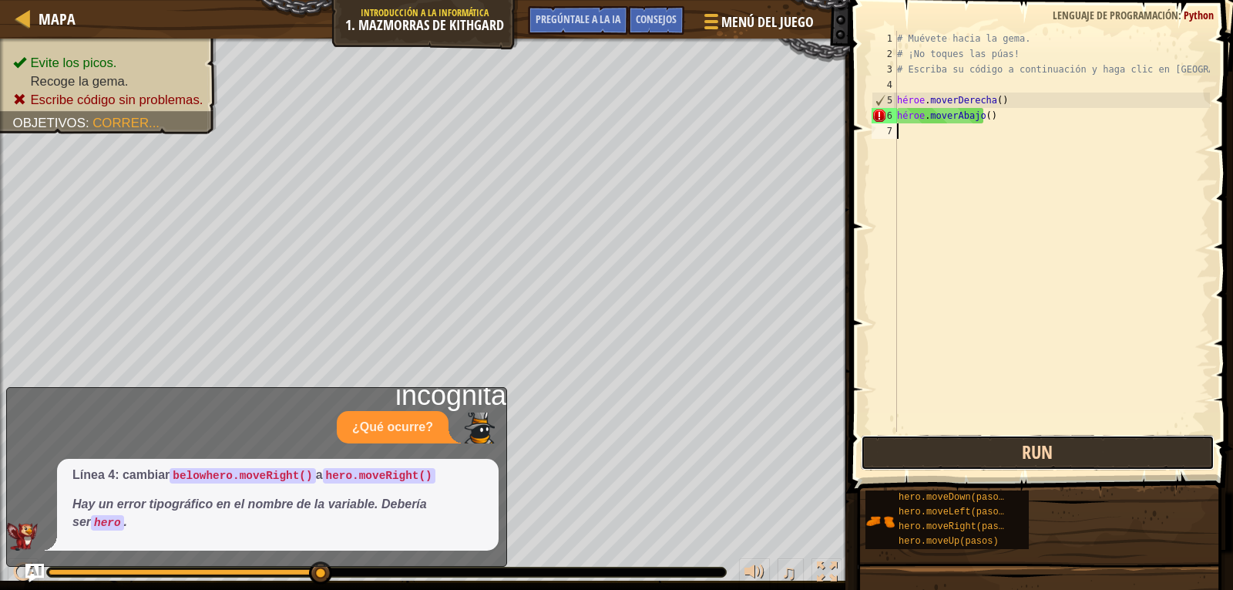
click at [1018, 442] on button "Run" at bounding box center [1038, 452] width 354 height 35
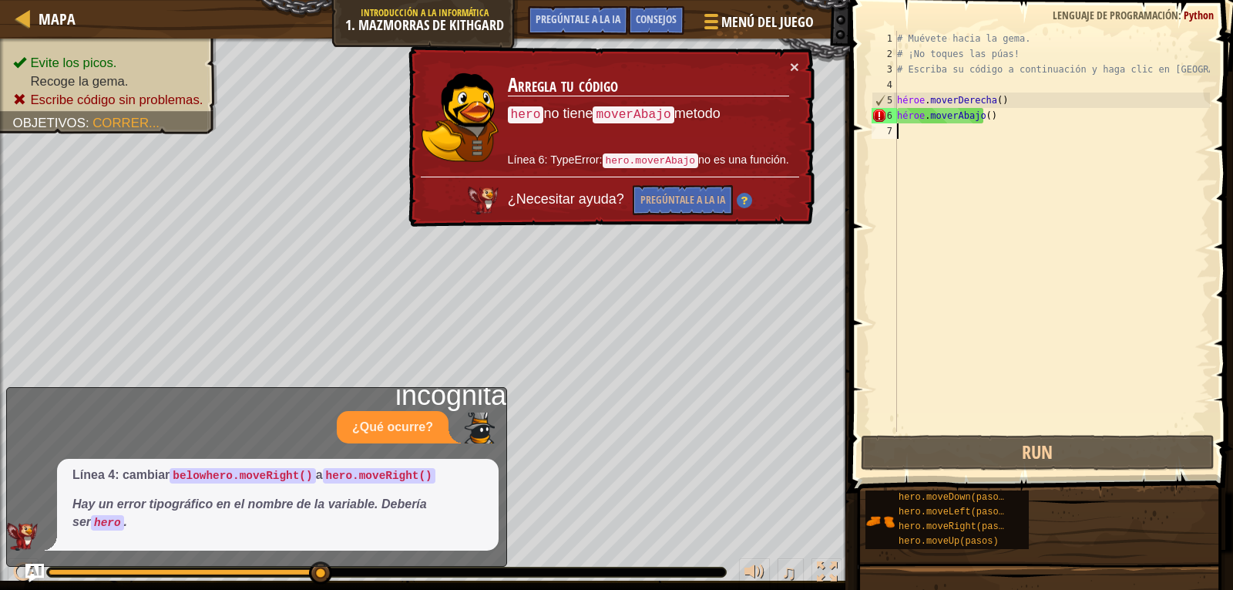
click at [781, 109] on p "hero no tiene moverAbajo metodo" at bounding box center [648, 114] width 281 height 20
click at [792, 63] on font "×" at bounding box center [794, 67] width 9 height 18
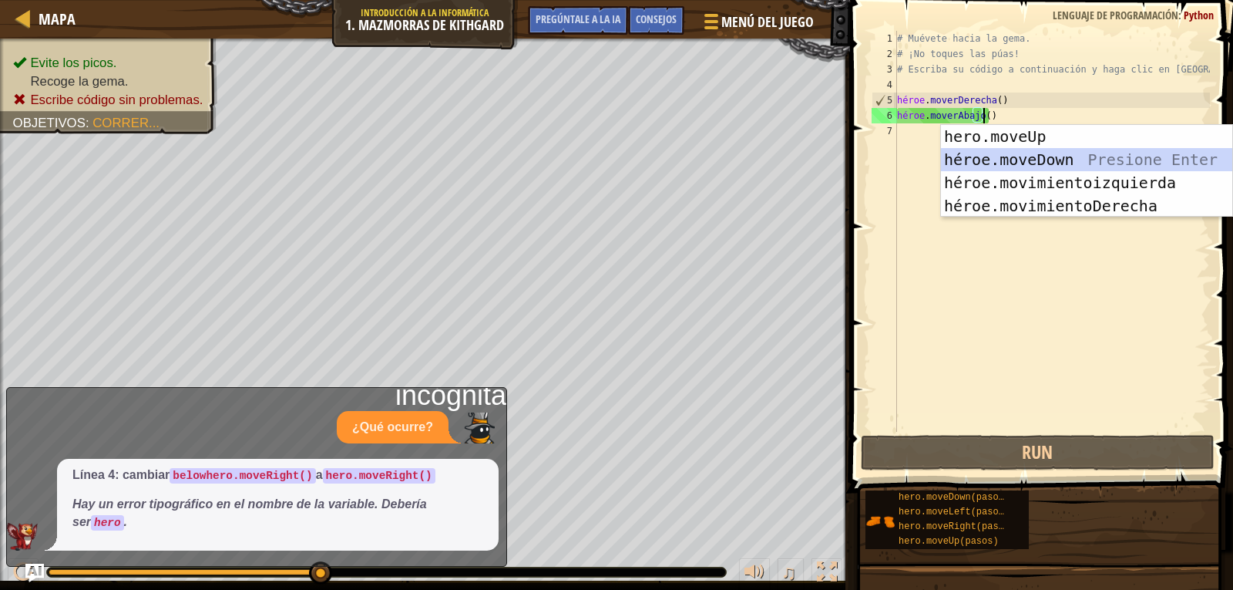
click at [1047, 156] on div "hero.moveUp presiona enter héroe.moveDown Presione Enter héroe.movimientoizquie…" at bounding box center [1086, 194] width 291 height 139
type textarea "hero.moverAbajo()hero.moveDown()"
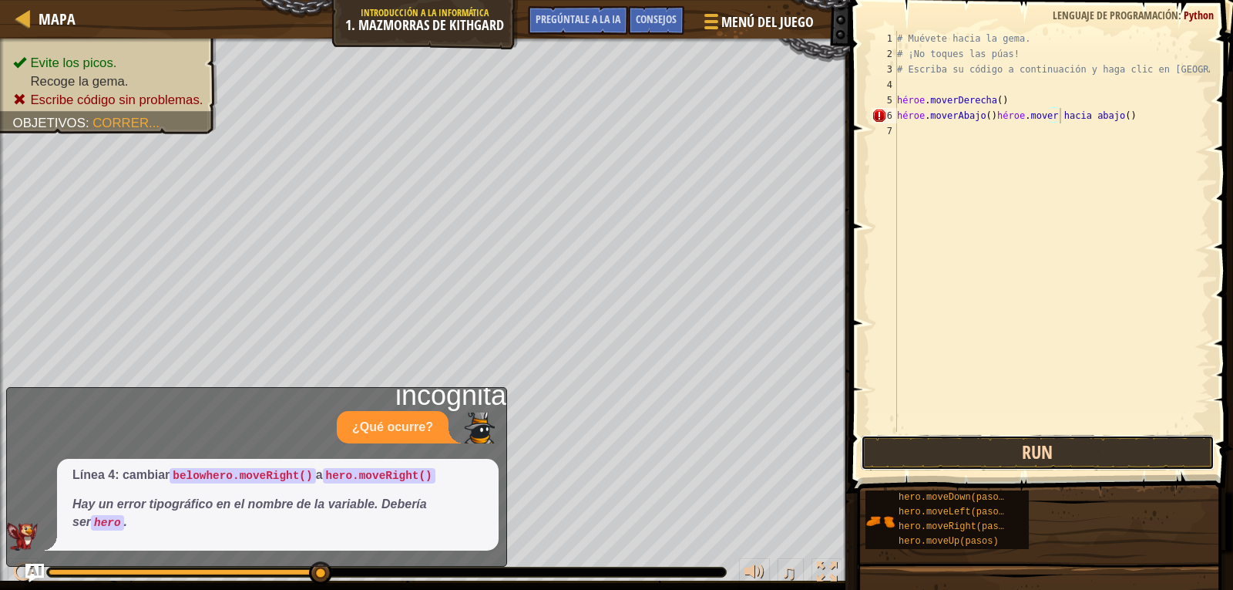
click at [970, 442] on button "Run" at bounding box center [1038, 452] width 354 height 35
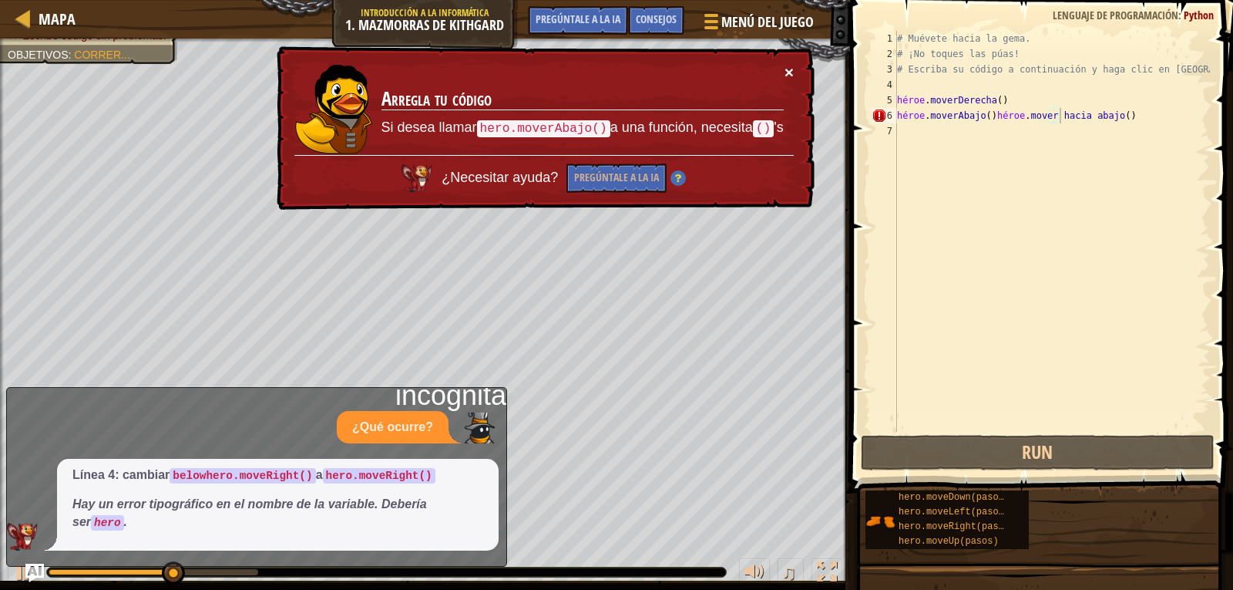
click at [787, 70] on font "×" at bounding box center [789, 72] width 9 height 18
click at [1034, 173] on div "# Muévete hacia la gema. # ¡No toques las púas! # Escriba su código a continuac…" at bounding box center [1052, 247] width 316 height 432
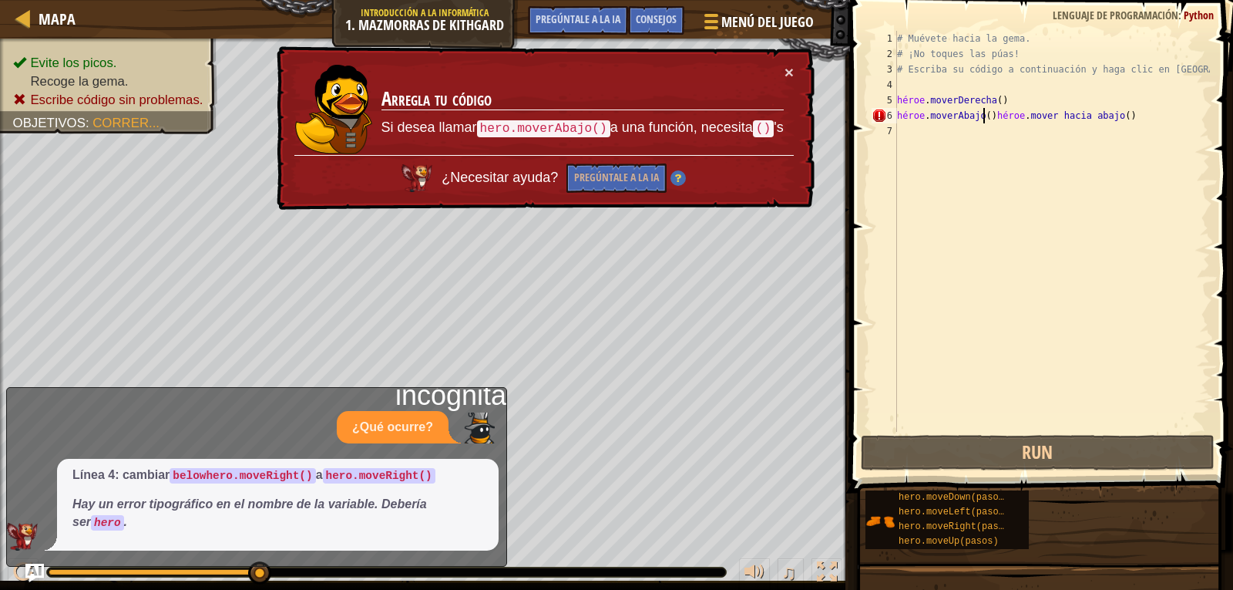
click at [984, 120] on div "# Muévete hacia la gema. # ¡No toques las púas! # Escriba su código a continuac…" at bounding box center [1052, 247] width 316 height 432
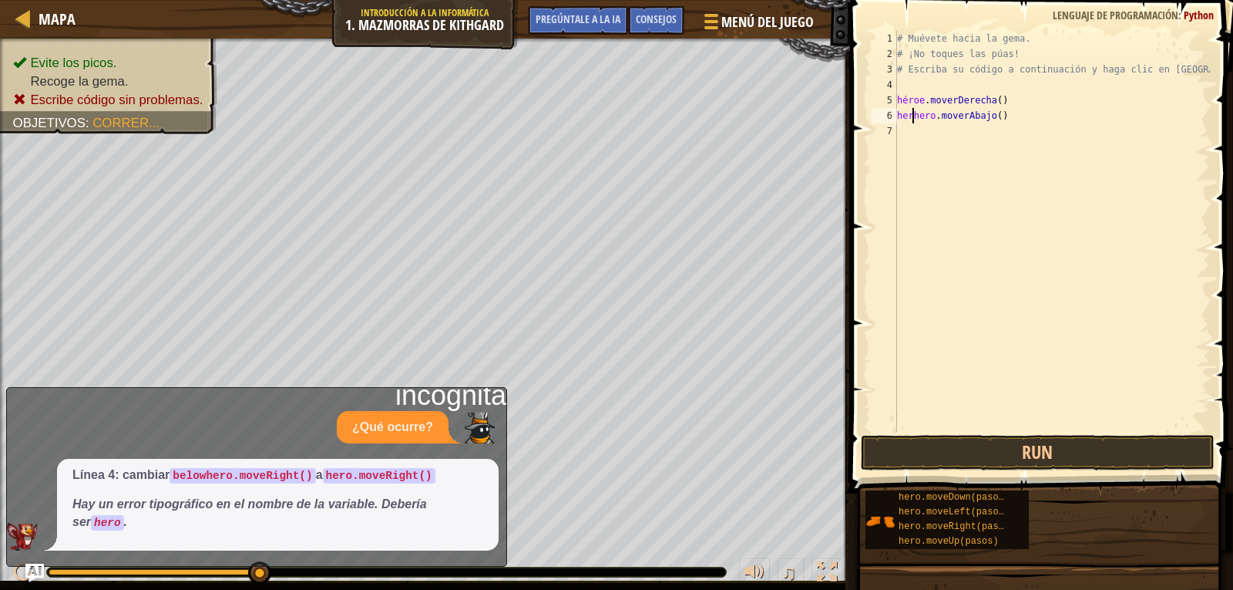
type textarea "hero.moveDown()"
click at [1094, 439] on button "Run" at bounding box center [1038, 452] width 354 height 35
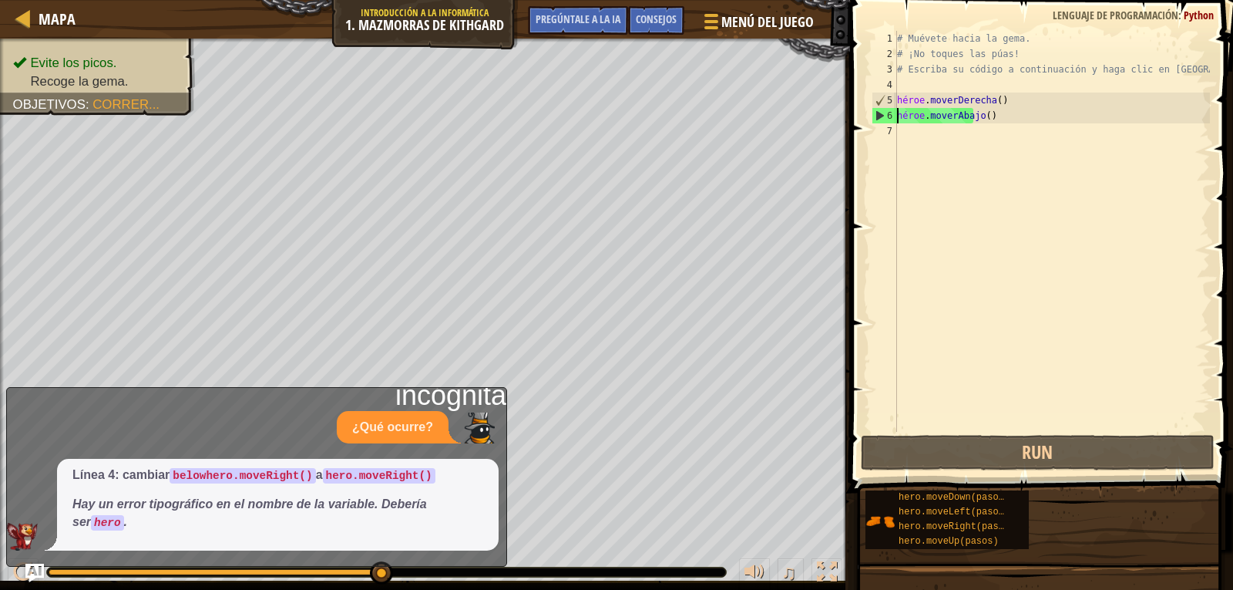
click at [444, 25] on div "Mapa Introducción a la informática 1. Mazmorras de Kithgard Menú del juego Hech…" at bounding box center [616, 295] width 1233 height 590
click at [395, 426] on font "¿Qué ocurre?" at bounding box center [392, 426] width 81 height 13
click at [365, 496] on p "Hay un error tipográfico en el nombre de la variable. Debería ser hero ." at bounding box center [277, 513] width 411 height 35
drag, startPoint x: 310, startPoint y: 472, endPoint x: 341, endPoint y: 473, distance: 30.9
click at [341, 473] on p "Línea 4: cambiar belowhero.moveRight() a hero.moveRight()" at bounding box center [277, 475] width 411 height 18
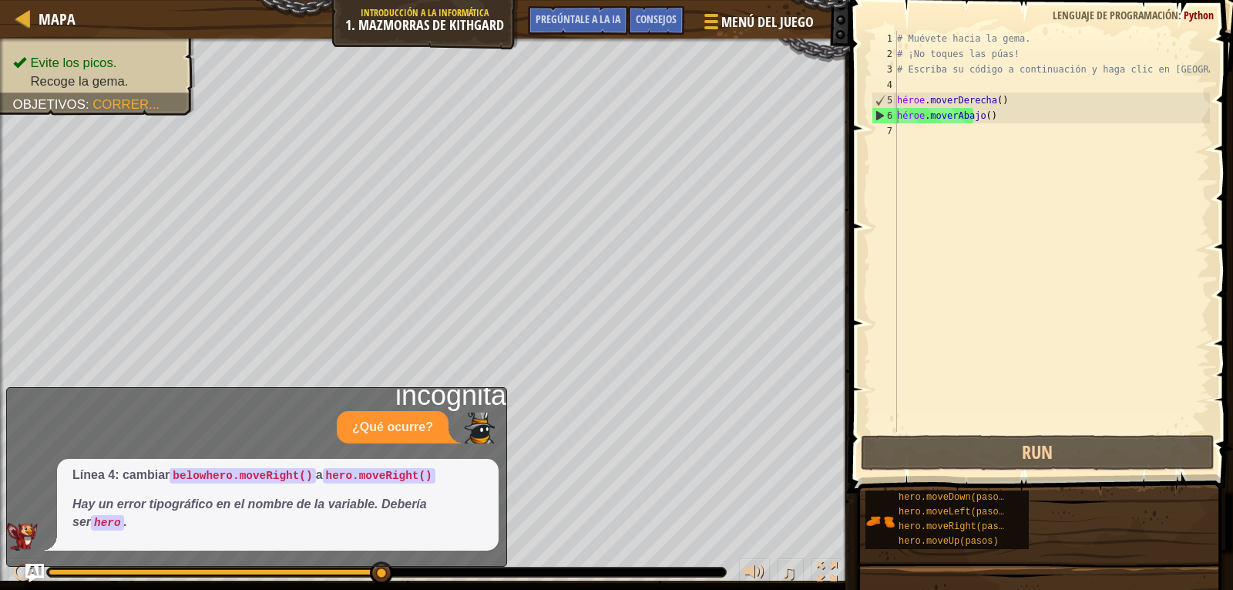
drag, startPoint x: 314, startPoint y: 472, endPoint x: 331, endPoint y: 476, distance: 18.1
click at [331, 476] on p "Línea 4: cambiar belowhero.moveRight() a hero.moveRight()" at bounding box center [277, 475] width 411 height 18
click at [916, 132] on div "# Muévete hacia la gema. # ¡No toques las púas! # Escriba su código a continuac…" at bounding box center [1052, 247] width 316 height 432
click at [919, 82] on div "# Muévete hacia la gema. # ¡No toques las púas! # Escriba su código a continuac…" at bounding box center [1052, 247] width 316 height 432
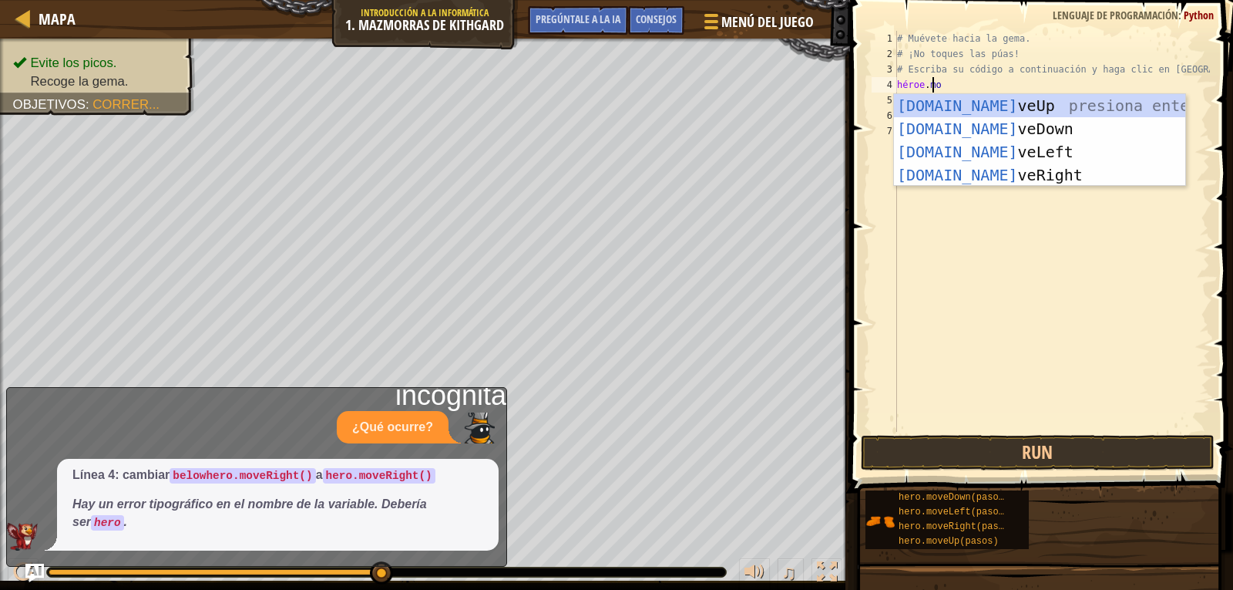
scroll to position [7, 2]
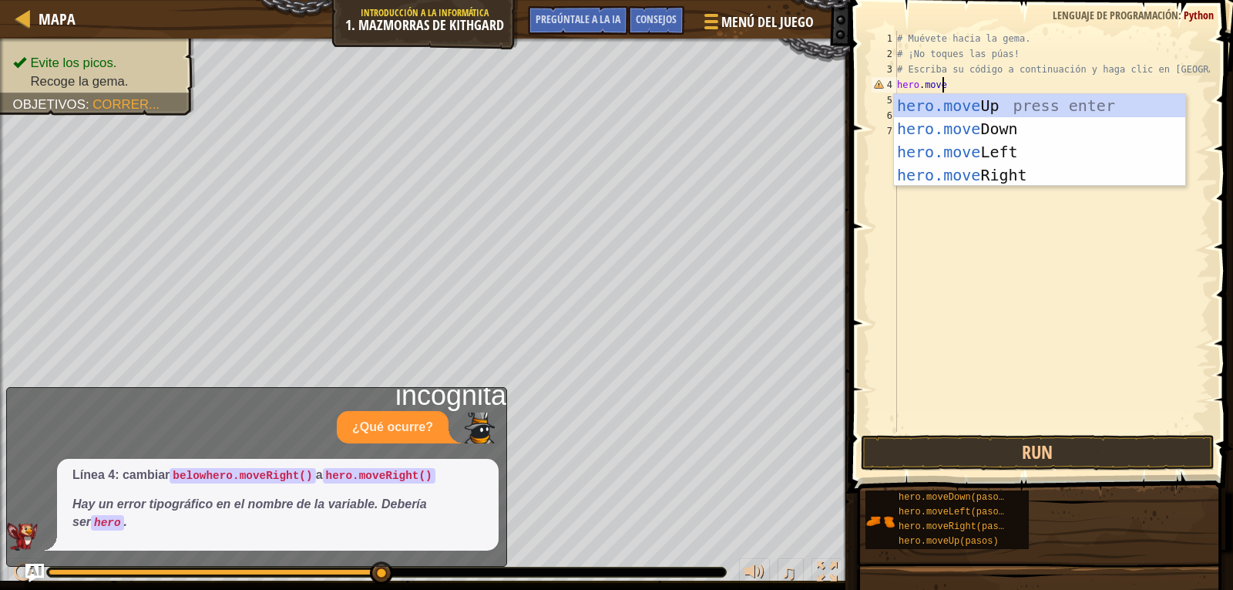
type textarea "hero.move"
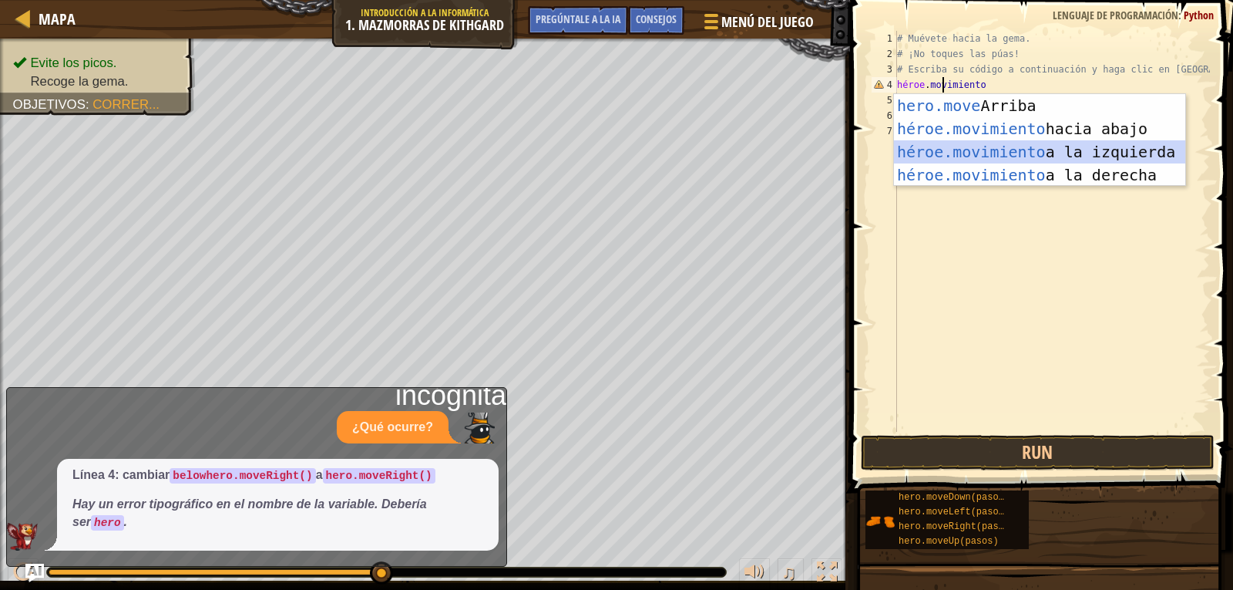
click at [1065, 149] on div "hero.move Arriba presiona enter héroe.movimiento hacia abajo Presione Enter hér…" at bounding box center [1039, 163] width 291 height 139
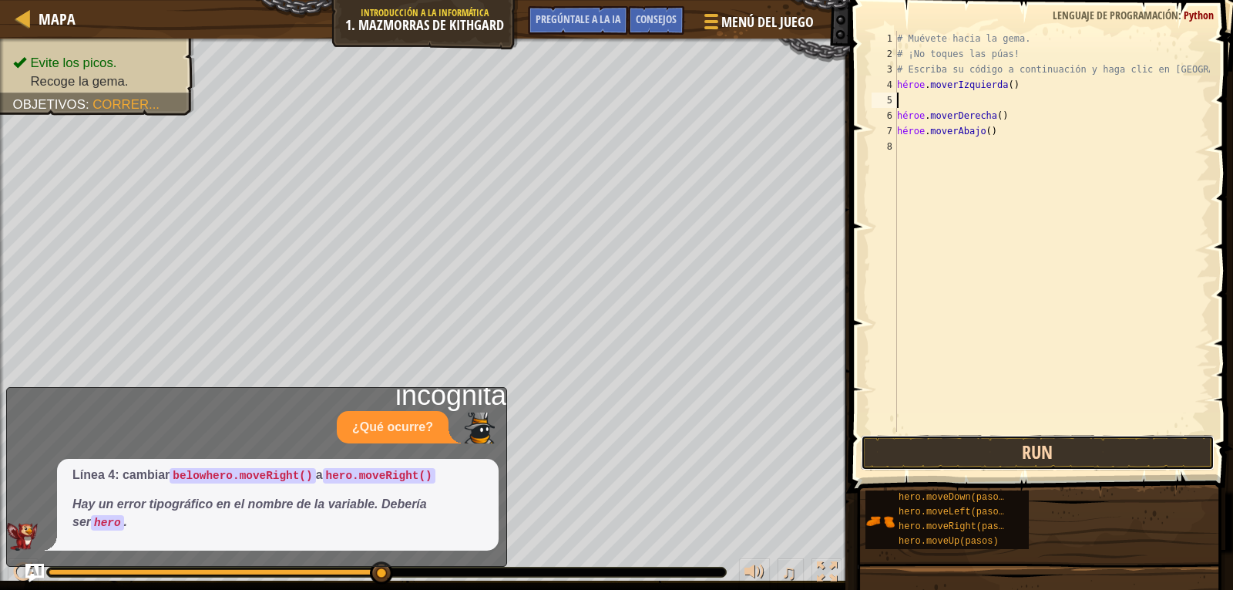
click at [1038, 457] on button "Run" at bounding box center [1038, 452] width 354 height 35
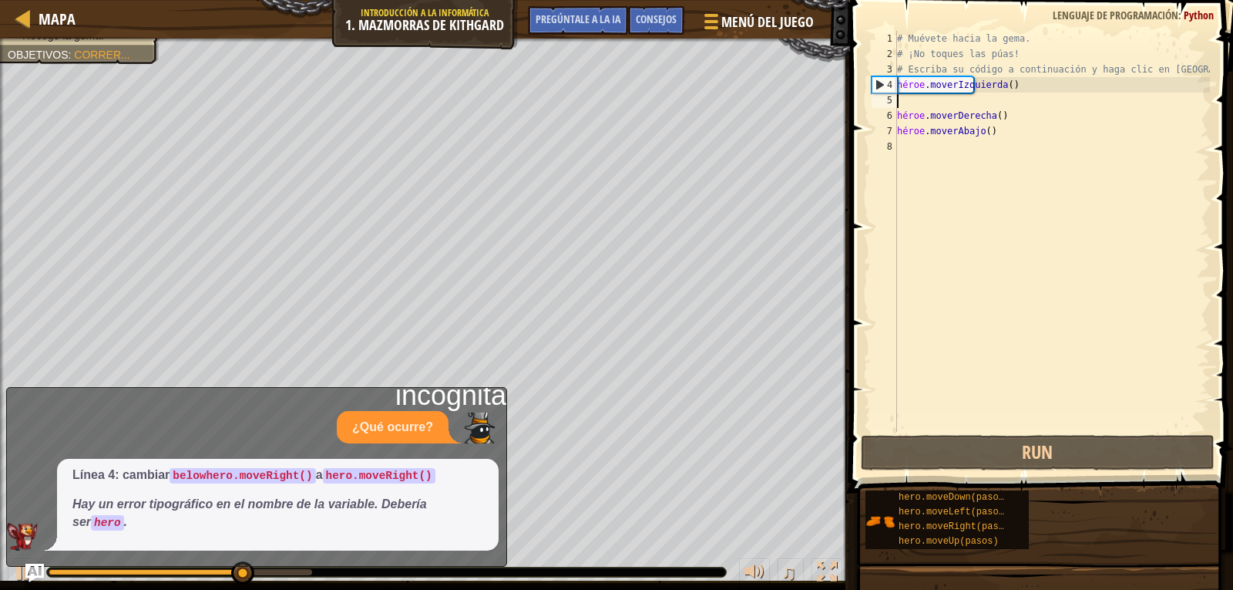
click at [953, 106] on div "# Muévete hacia la gema. # ¡No toques las púas! # Escriba su código a continuac…" at bounding box center [1052, 247] width 316 height 432
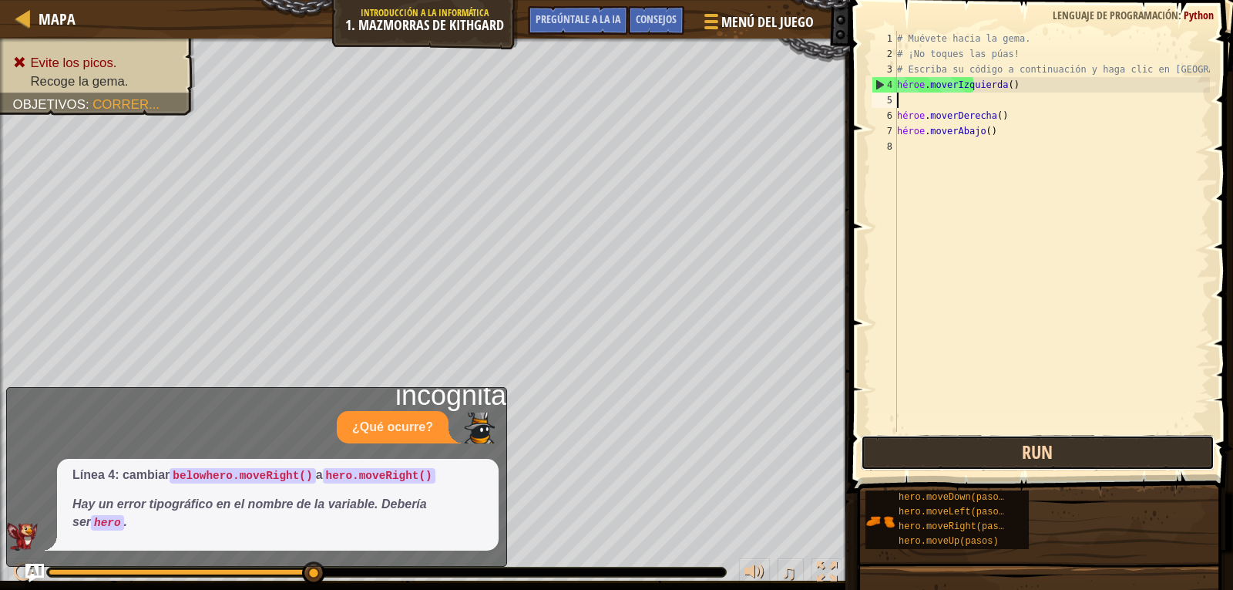
click at [981, 445] on button "Run" at bounding box center [1038, 452] width 354 height 35
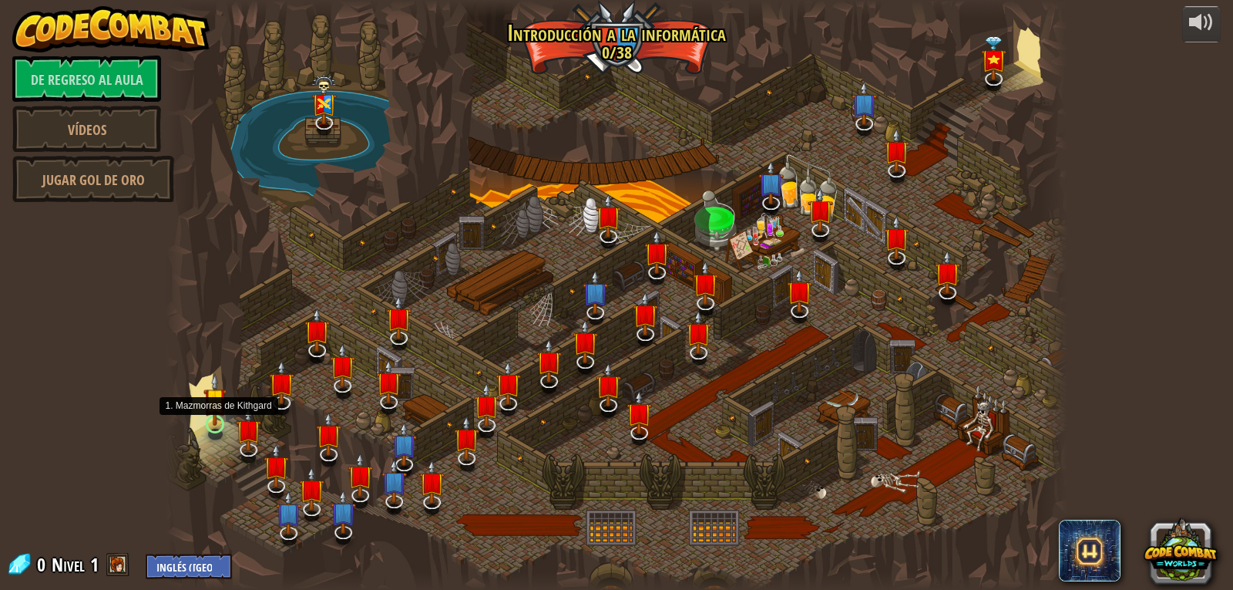
click at [217, 418] on img at bounding box center [214, 399] width 23 height 52
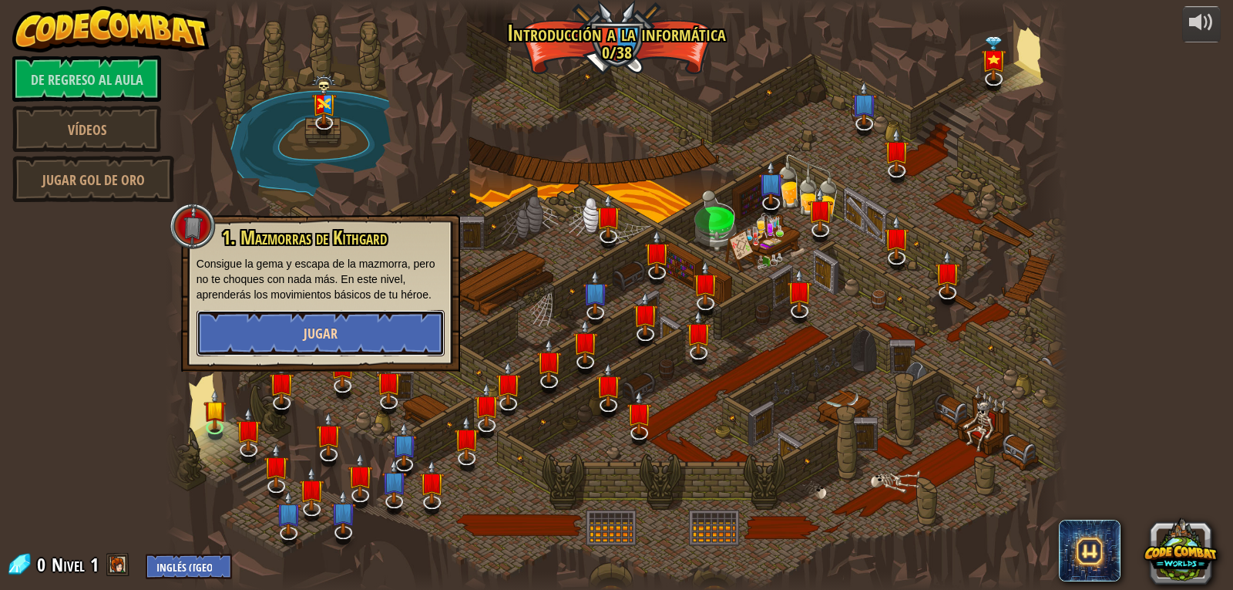
click at [334, 319] on button "Jugar" at bounding box center [321, 333] width 248 height 46
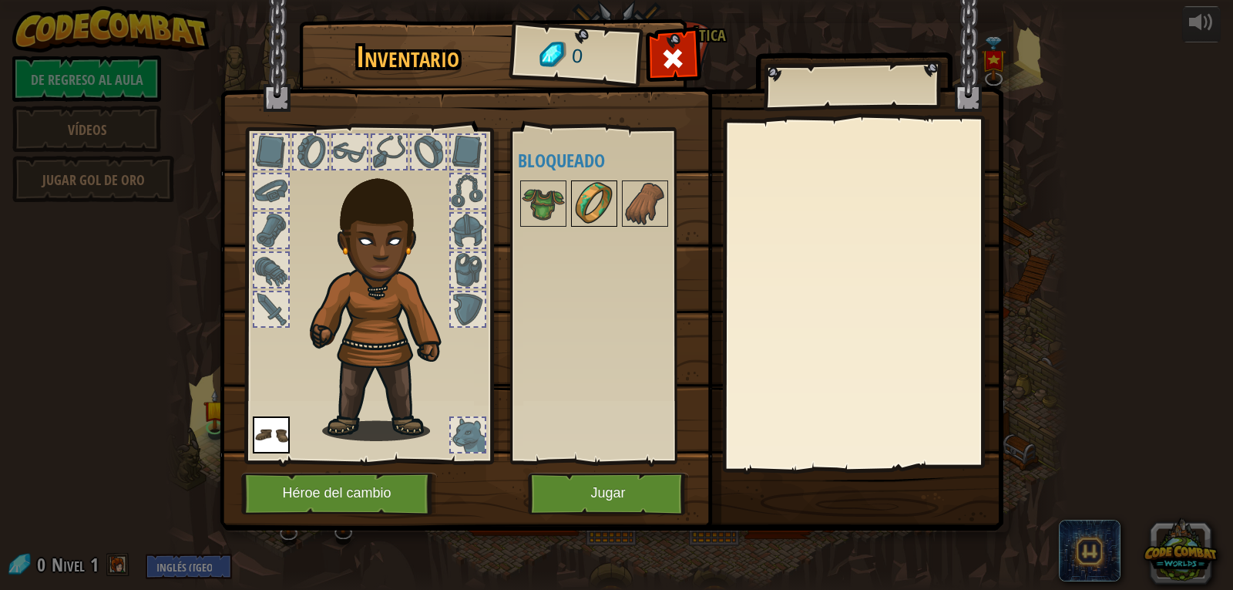
click at [593, 193] on img at bounding box center [594, 203] width 43 height 43
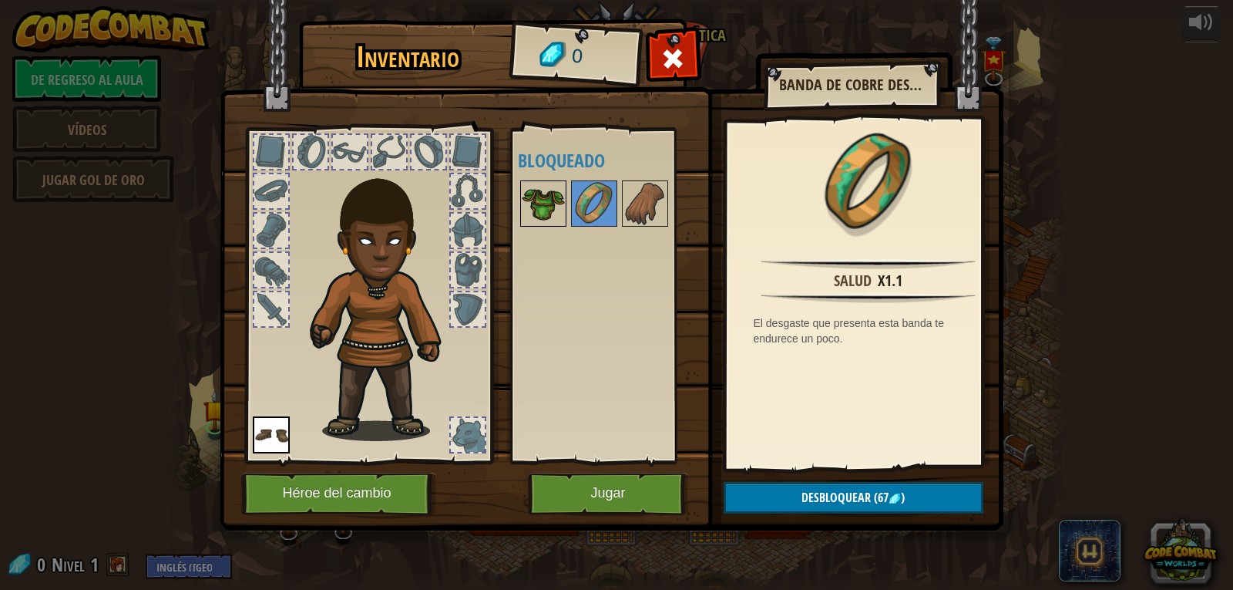
click at [545, 195] on img at bounding box center [543, 203] width 43 height 43
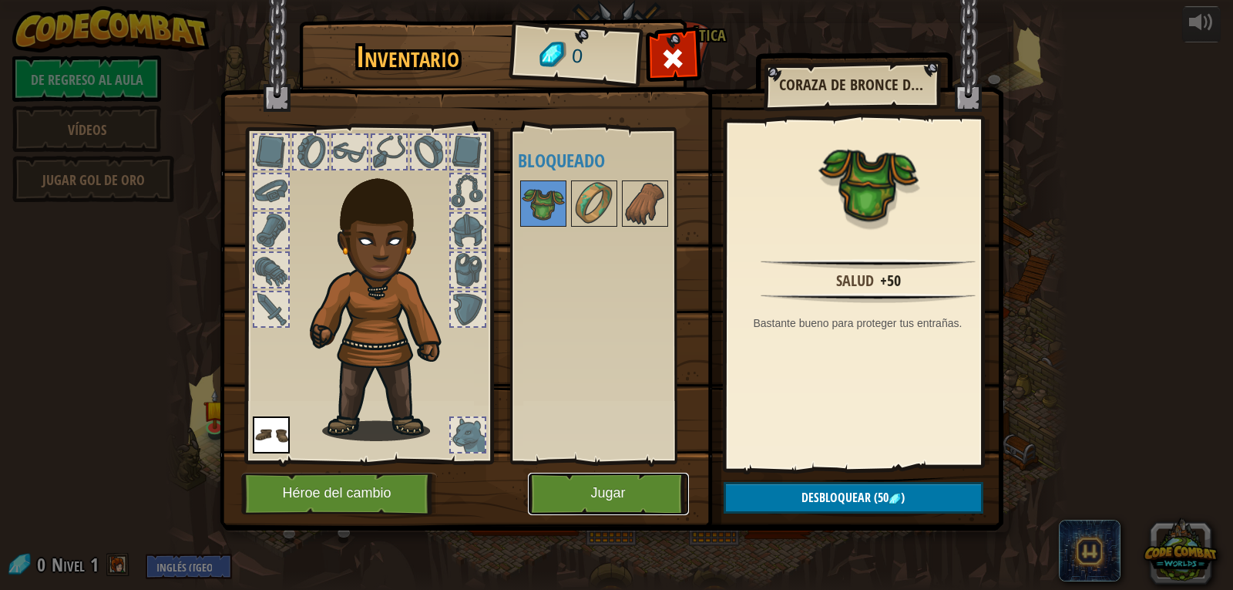
click at [637, 505] on button "Jugar" at bounding box center [608, 493] width 161 height 42
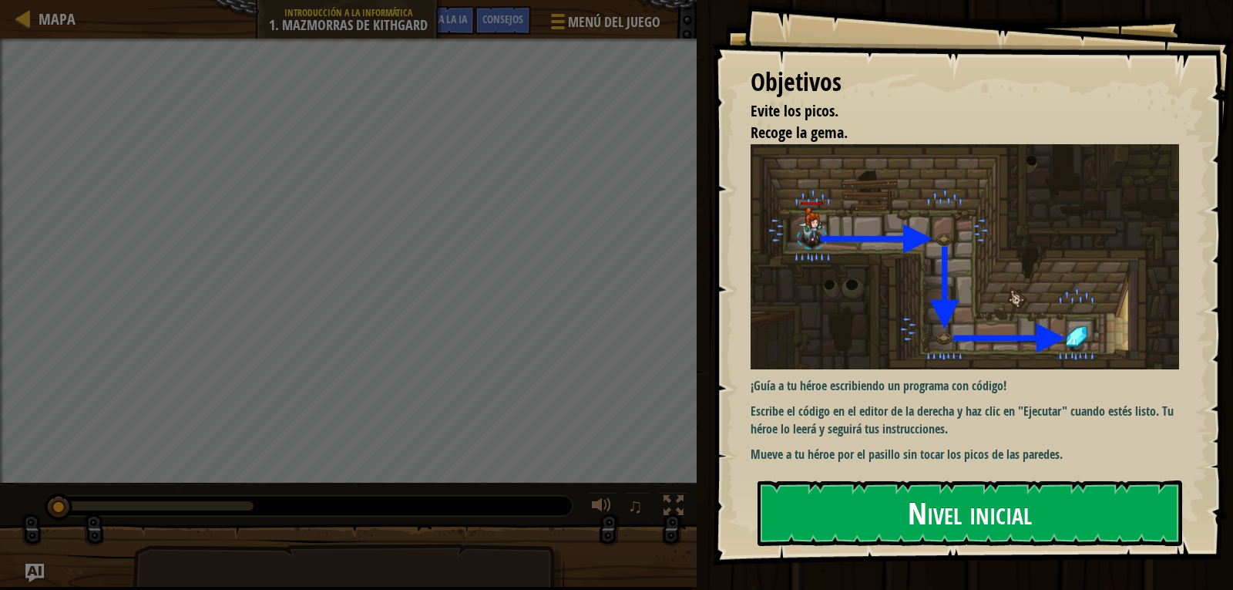
click at [884, 518] on button "Nivel inicial" at bounding box center [970, 512] width 425 height 65
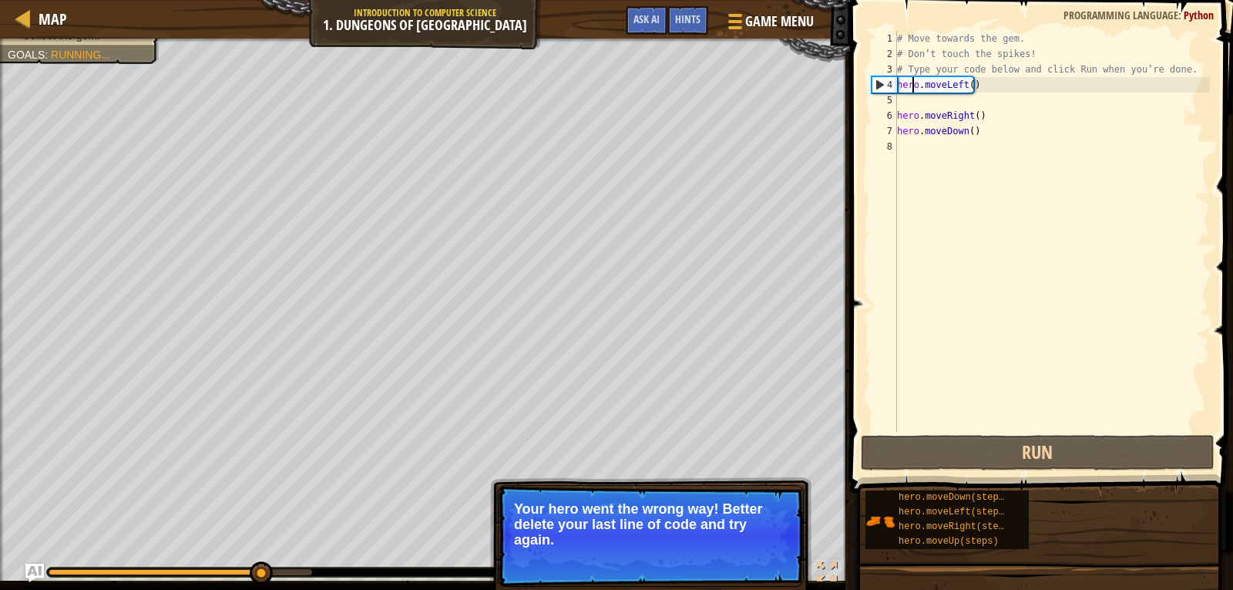
click at [912, 89] on div "# Move towards the gem. # Don’t touch the spikes! # Type your code below and cl…" at bounding box center [1052, 247] width 316 height 432
click at [978, 91] on div "# Move towards the gem. # Don’t touch the spikes! # Type your code below and cl…" at bounding box center [1052, 247] width 316 height 432
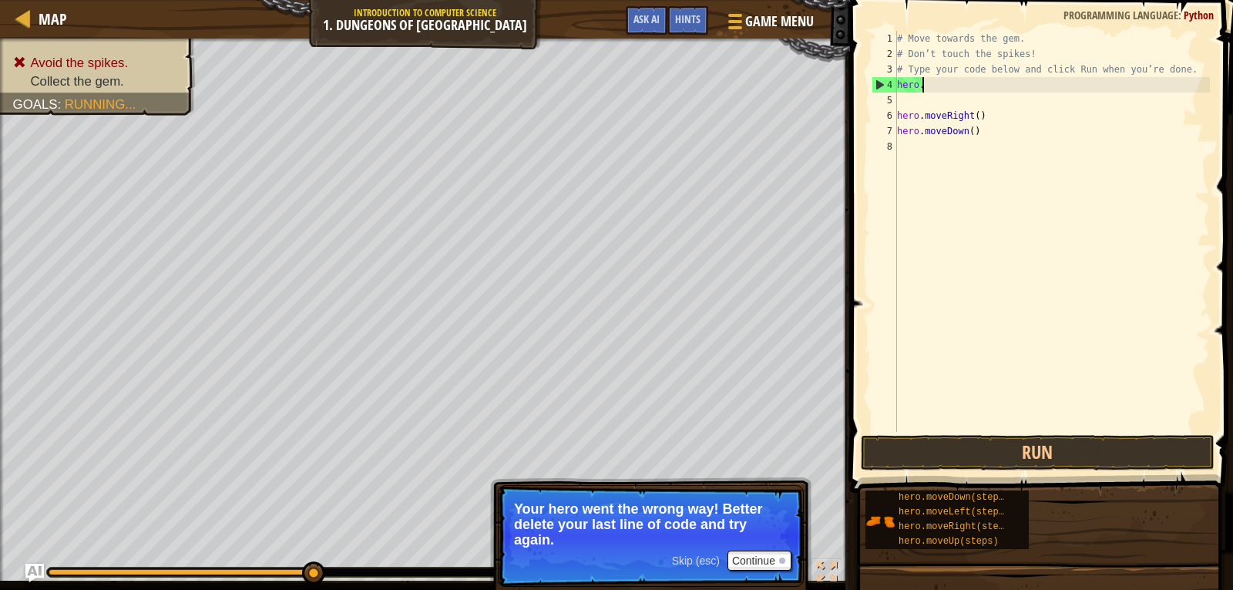
type textarea "h"
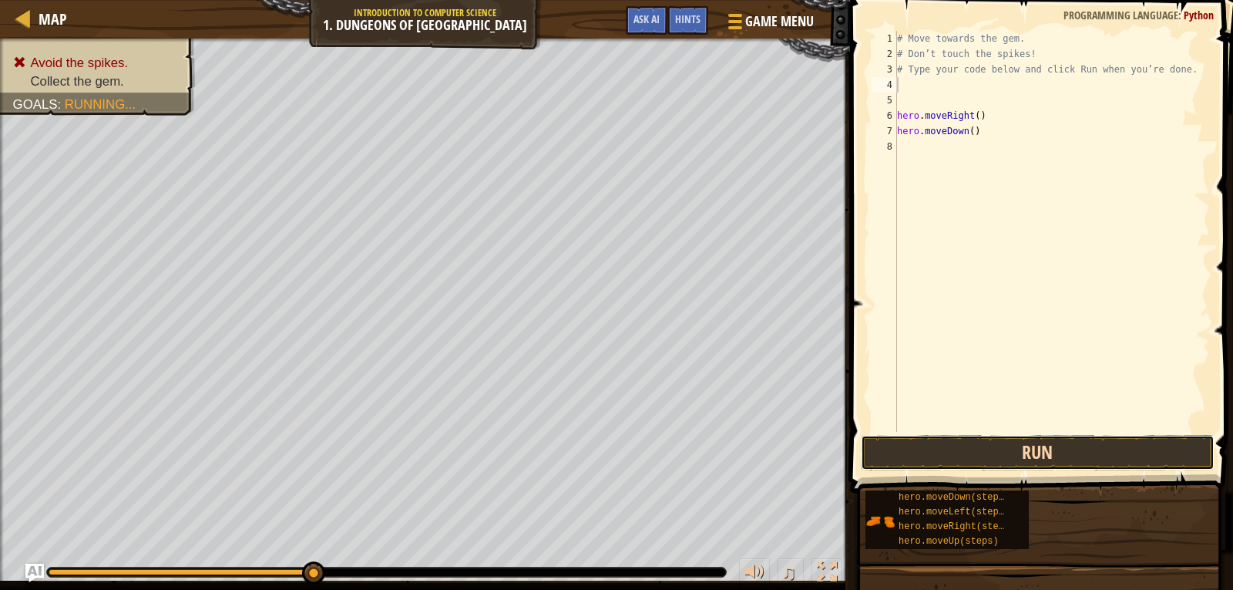
click at [1101, 443] on button "Run" at bounding box center [1038, 452] width 354 height 35
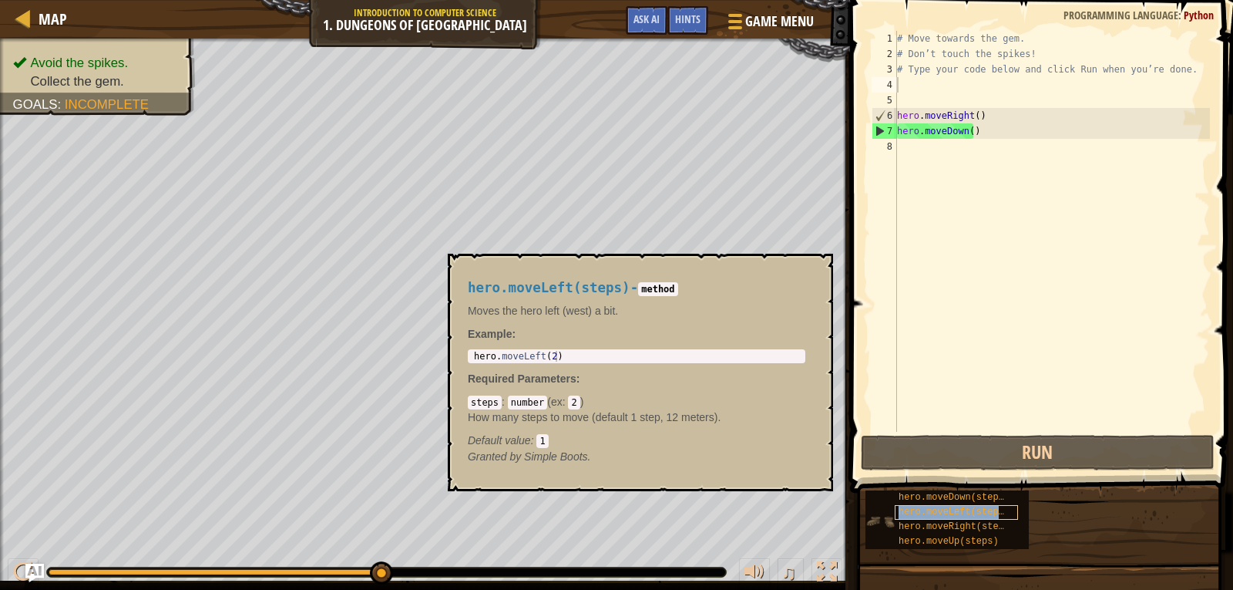
click at [993, 513] on span "hero.moveLeft(steps)" at bounding box center [954, 511] width 111 height 11
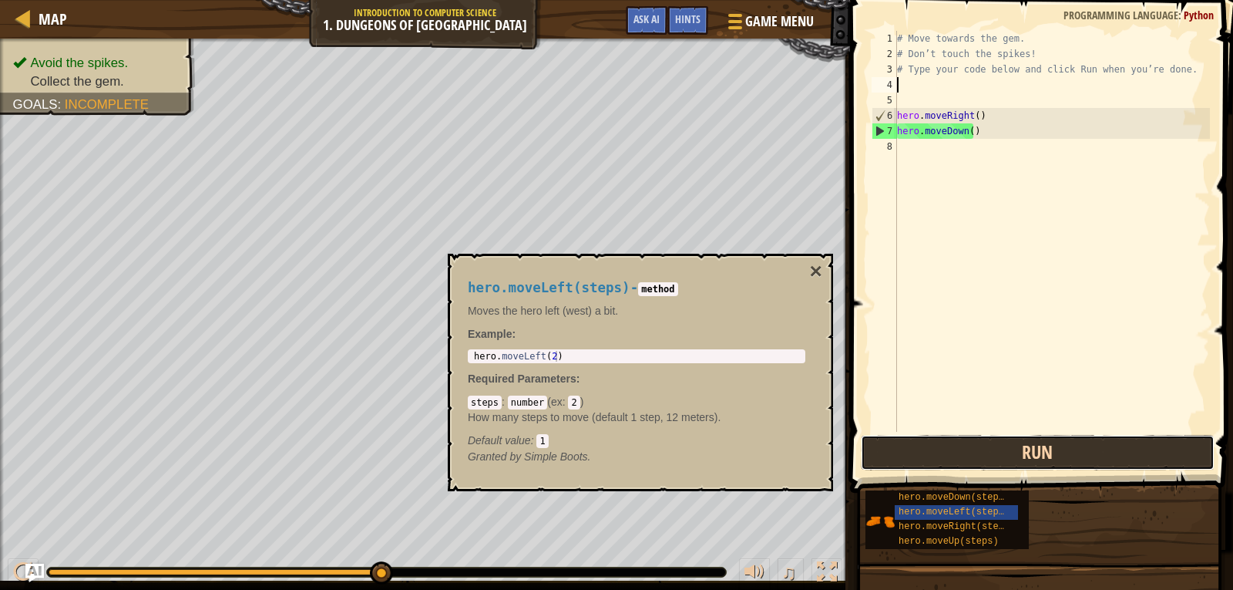
click at [958, 451] on button "Run" at bounding box center [1038, 452] width 354 height 35
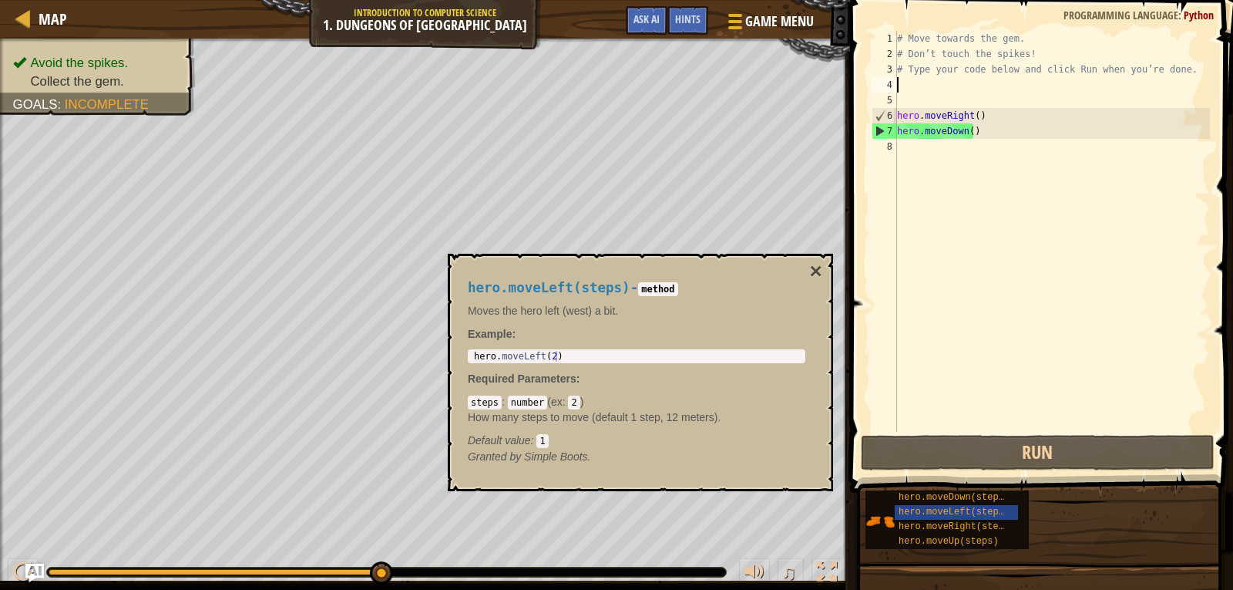
click at [667, 348] on div "hero.moveLeft(steps) - method Moves the hero left (west) a bit. Example : 1 her…" at bounding box center [636, 372] width 359 height 213
click at [808, 268] on div "hero.moveLeft(steps) - method Moves the hero left (west) a bit. Example : 1 her…" at bounding box center [636, 372] width 359 height 213
click at [813, 263] on button "×" at bounding box center [816, 271] width 12 height 22
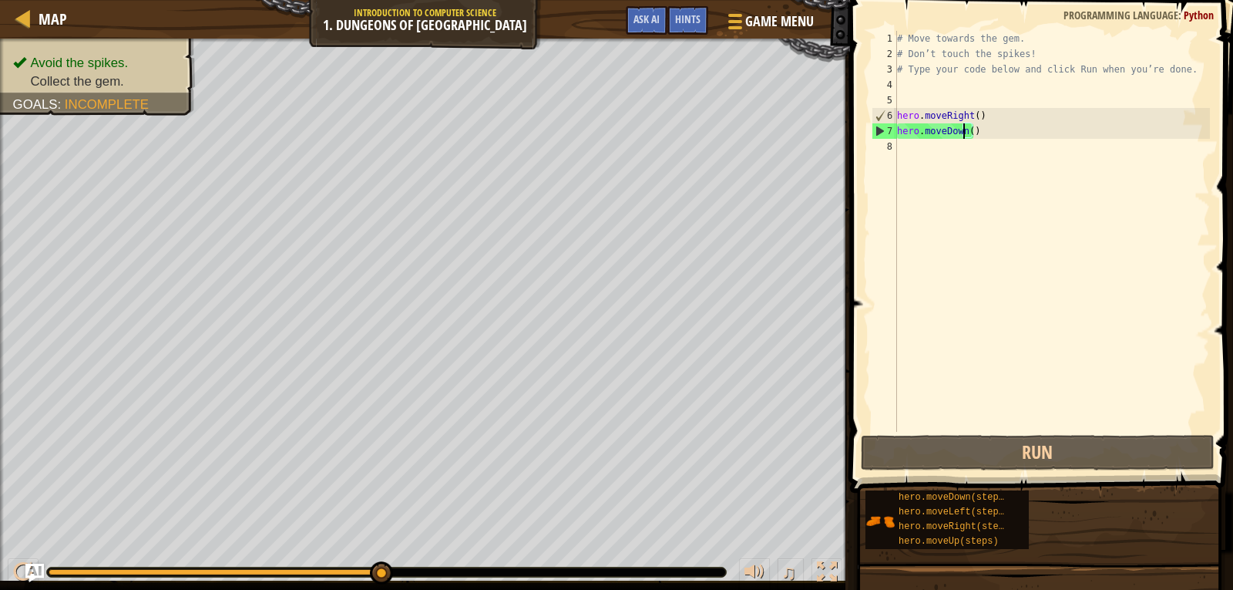
click at [964, 136] on div "# Move towards the gem. # Don’t touch the spikes! # Type your code below and cl…" at bounding box center [1052, 247] width 316 height 432
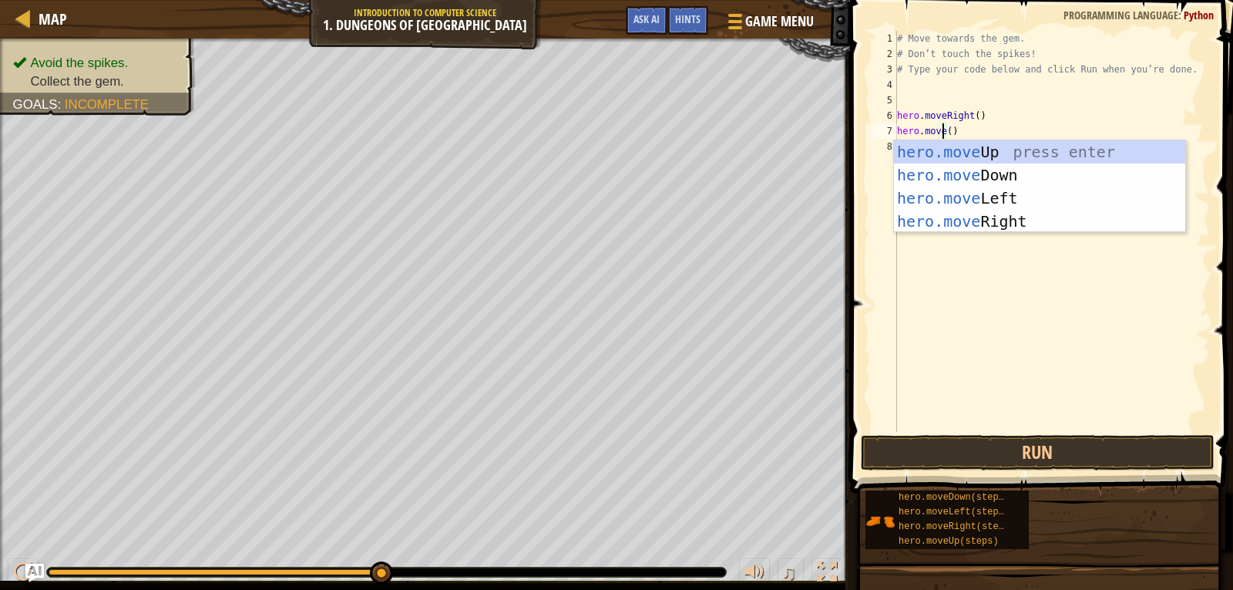
scroll to position [7, 3]
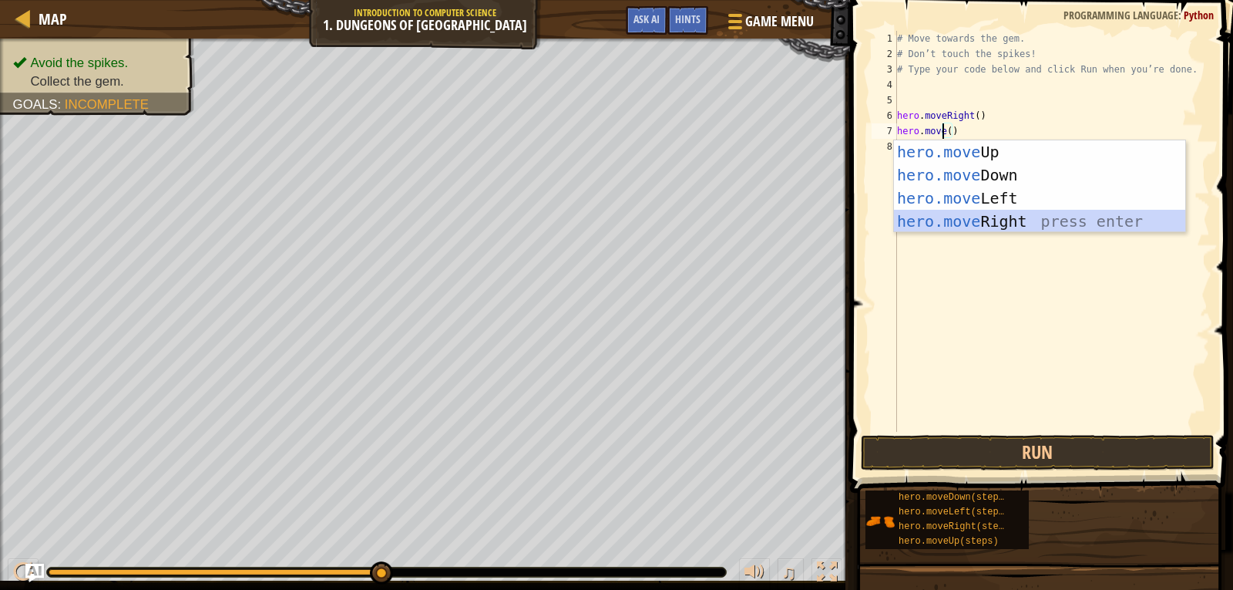
click at [975, 212] on div "hero.move Up press enter hero.move Down press enter hero.move Left press enter …" at bounding box center [1039, 209] width 291 height 139
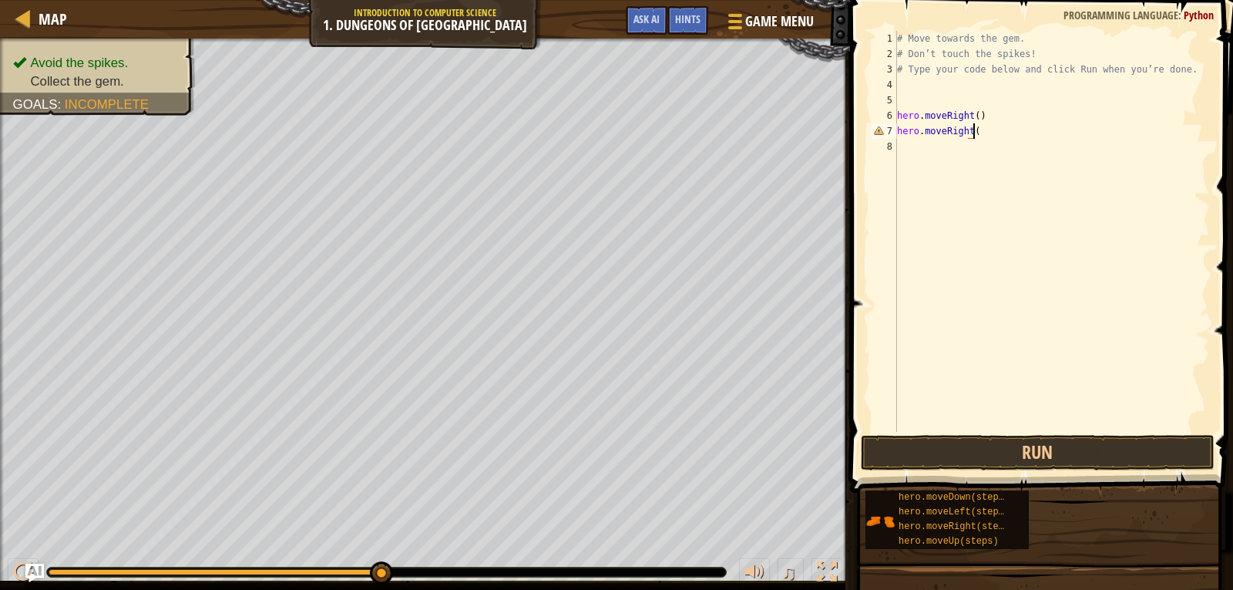
scroll to position [7, 5]
type textarea "hero.moveRight()"
click at [986, 455] on button "Run" at bounding box center [1038, 452] width 354 height 35
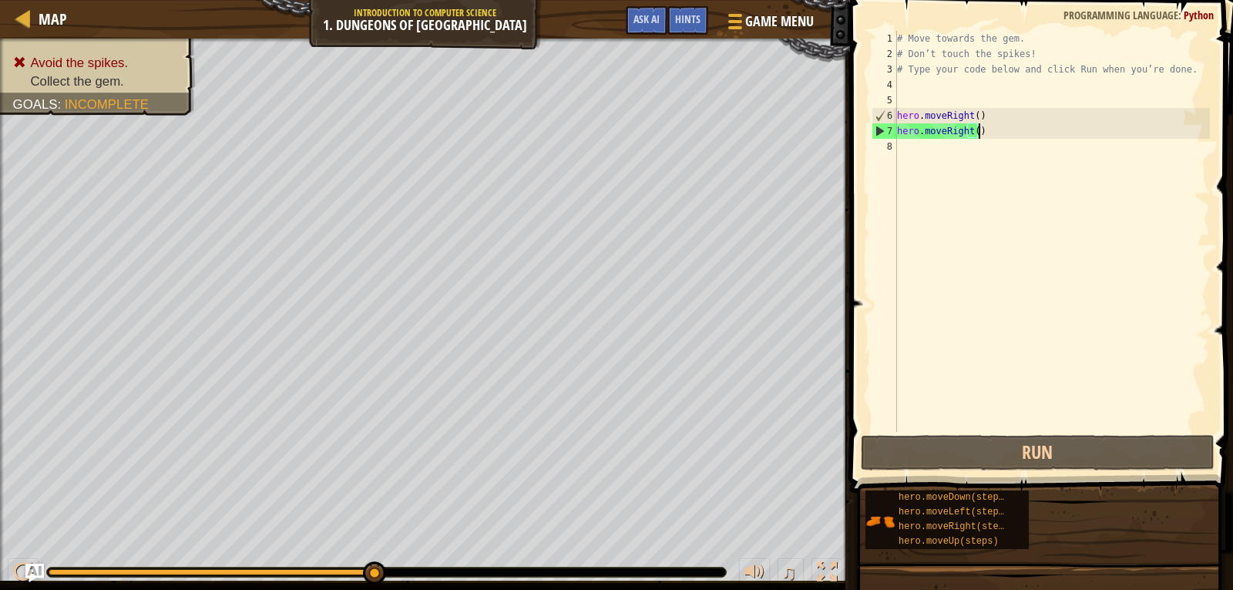
drag, startPoint x: 368, startPoint y: 565, endPoint x: 430, endPoint y: 564, distance: 62.4
click at [430, 564] on div "♫" at bounding box center [425, 568] width 850 height 46
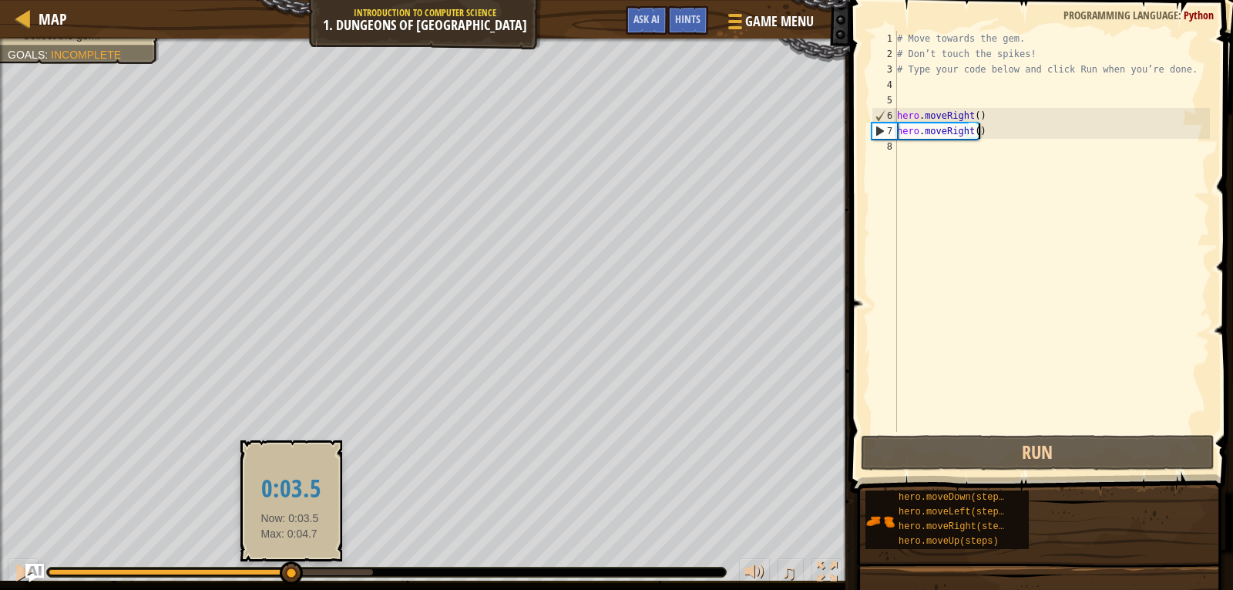
drag, startPoint x: 378, startPoint y: 570, endPoint x: 290, endPoint y: 576, distance: 88.0
click at [290, 576] on div at bounding box center [291, 572] width 23 height 23
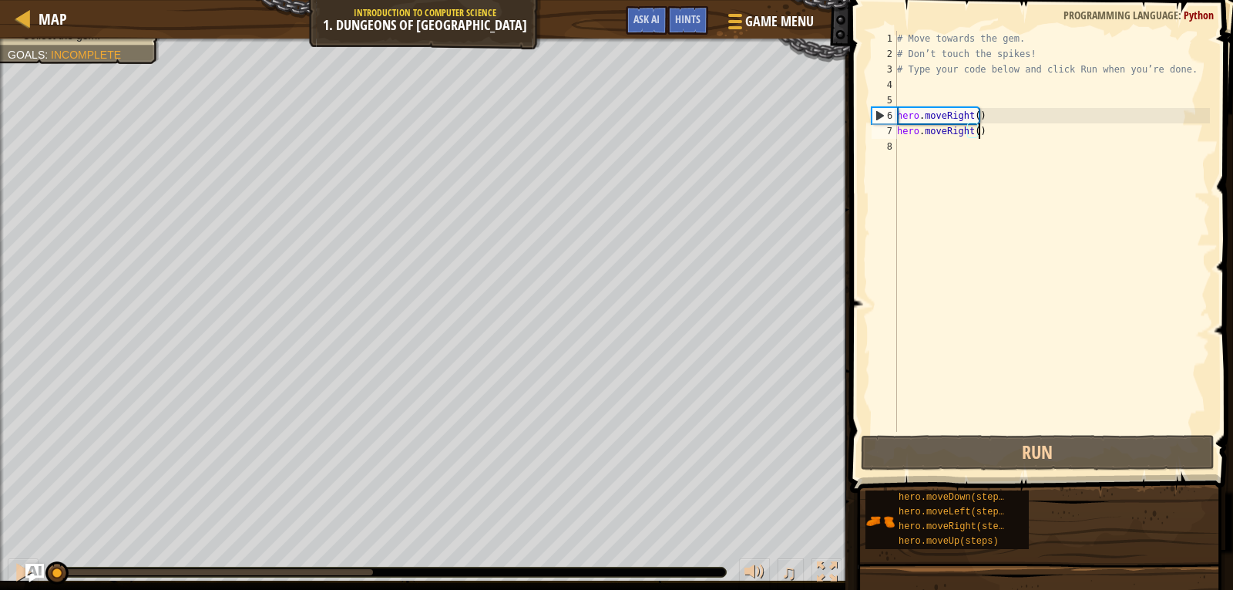
click at [56, 537] on div "Avoid the spikes. Collect the gem. Goals : Incomplete ♫ Arryn 11 x: 7 y: 18 x: …" at bounding box center [616, 314] width 1233 height 551
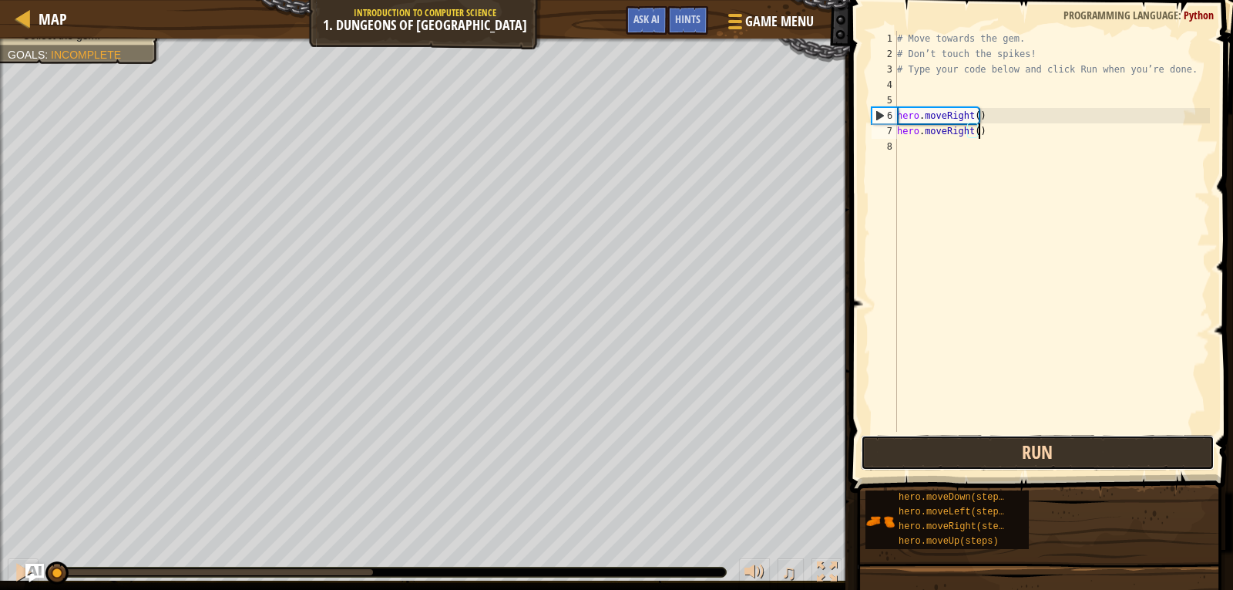
click at [947, 446] on button "Run" at bounding box center [1038, 452] width 354 height 35
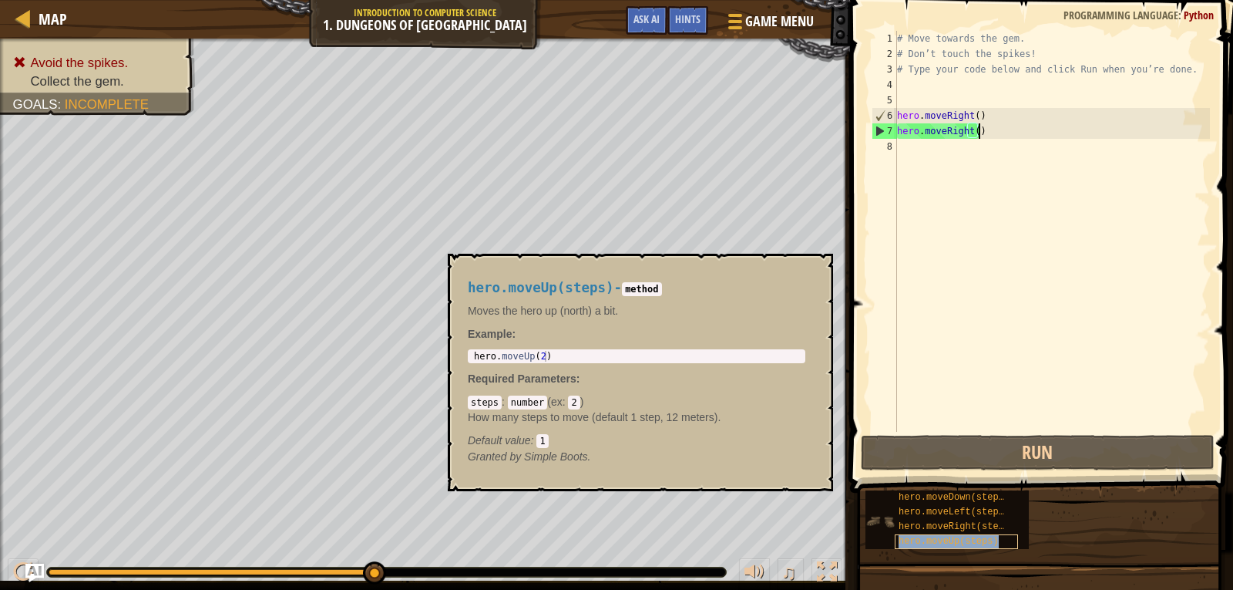
click at [997, 543] on div "hero.moveUp(steps)" at bounding box center [956, 541] width 123 height 15
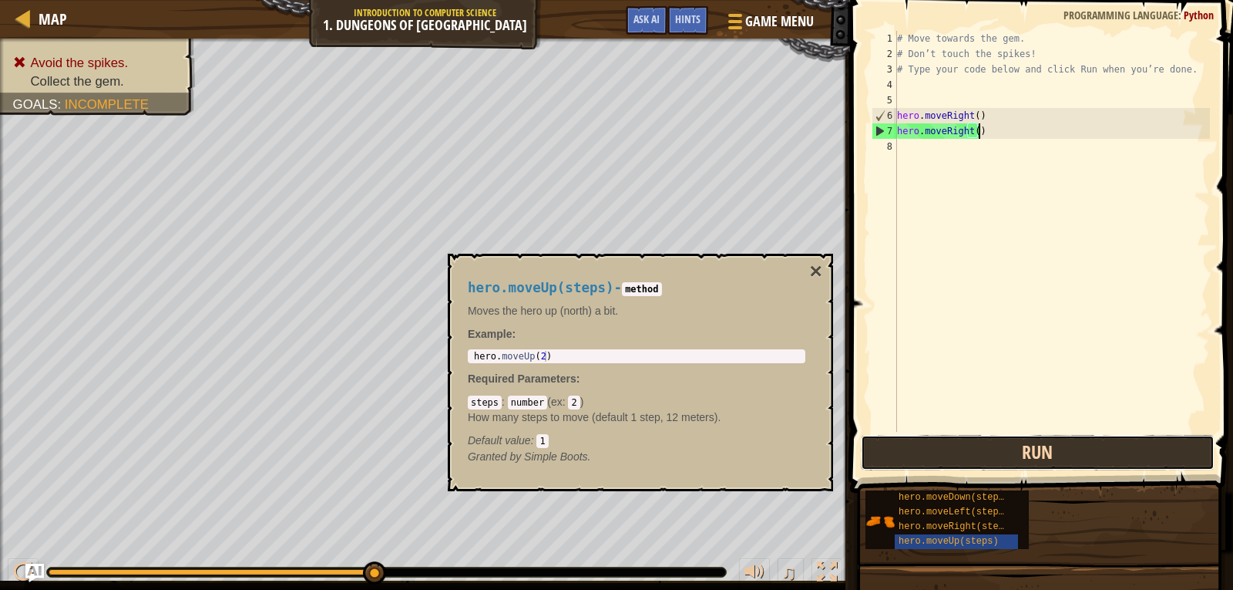
click at [1008, 455] on button "Run" at bounding box center [1038, 452] width 354 height 35
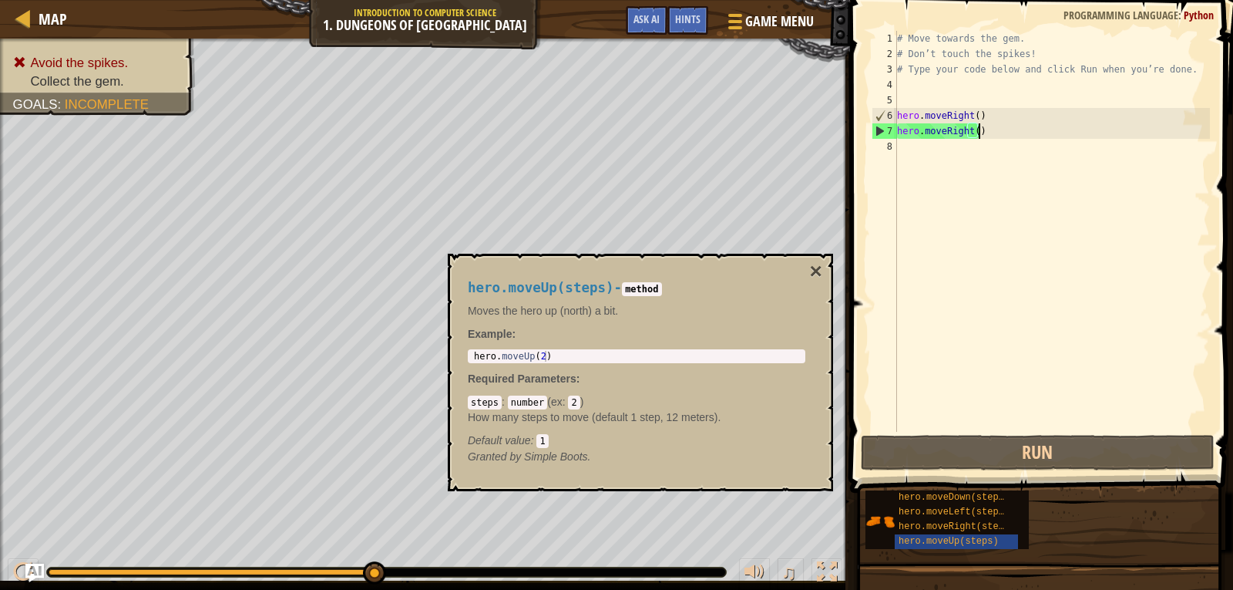
type textarea "hero.moveUp(2)"
click at [539, 360] on div "hero . moveUp ( 2 )" at bounding box center [636, 367] width 331 height 32
click at [963, 148] on div "# Move towards the gem. # Don’t touch the spikes! # Type your code below and cl…" at bounding box center [1052, 247] width 316 height 432
click at [970, 137] on div "# Move towards the gem. # Don’t touch the spikes! # Type your code below and cl…" at bounding box center [1052, 247] width 316 height 432
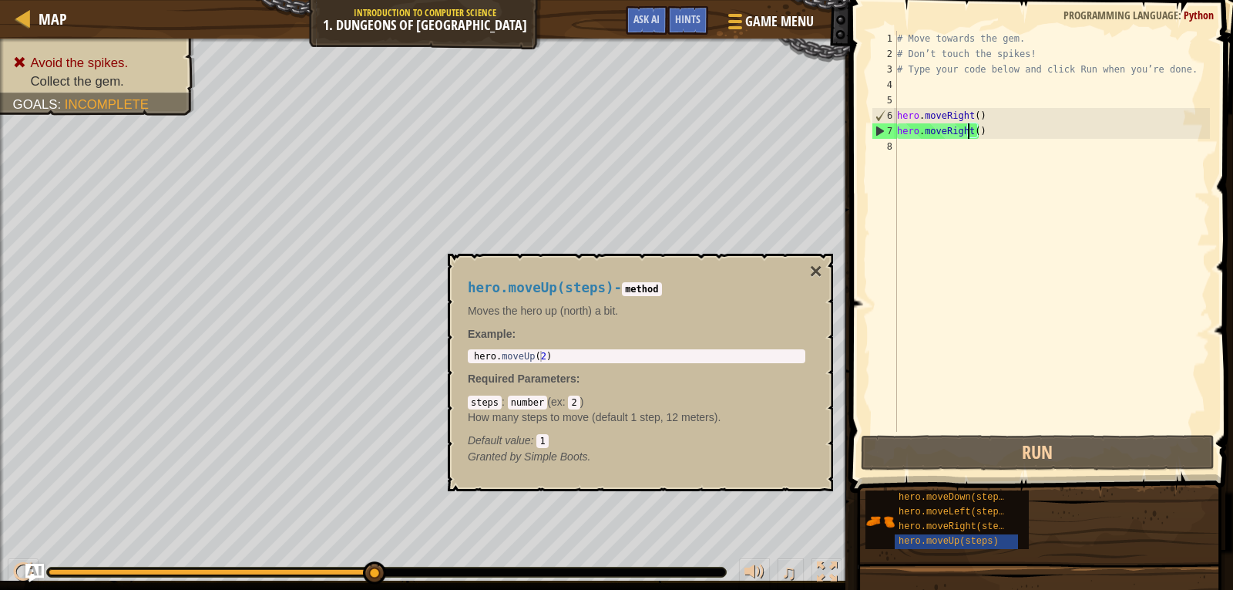
click at [974, 136] on div "# Move towards the gem. # Don’t touch the spikes! # Type your code below and cl…" at bounding box center [1052, 247] width 316 height 432
type textarea "hero.moveRight(2)"
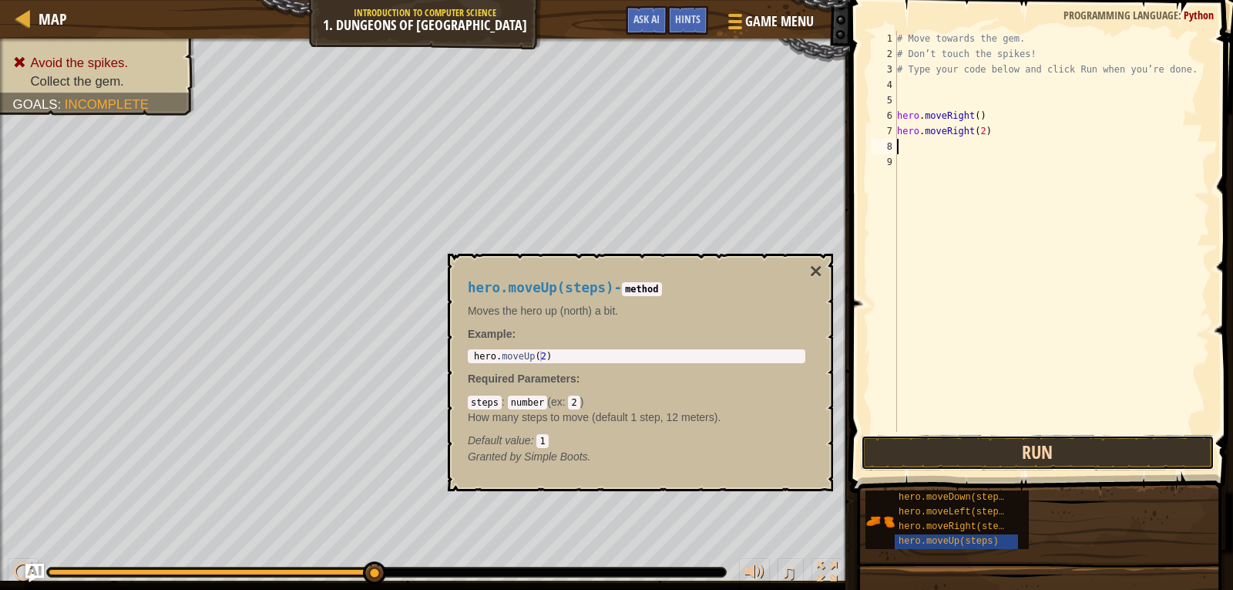
click at [993, 455] on button "Run" at bounding box center [1038, 452] width 354 height 35
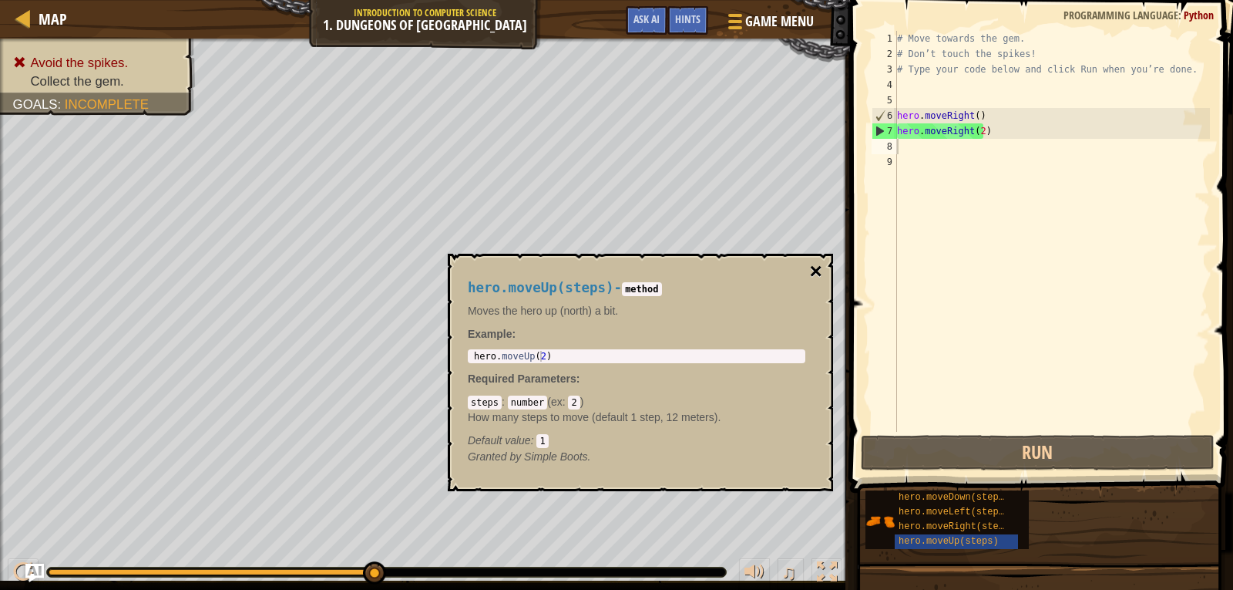
click at [811, 265] on button "×" at bounding box center [816, 271] width 12 height 22
